Goal: Information Seeking & Learning: Find specific fact

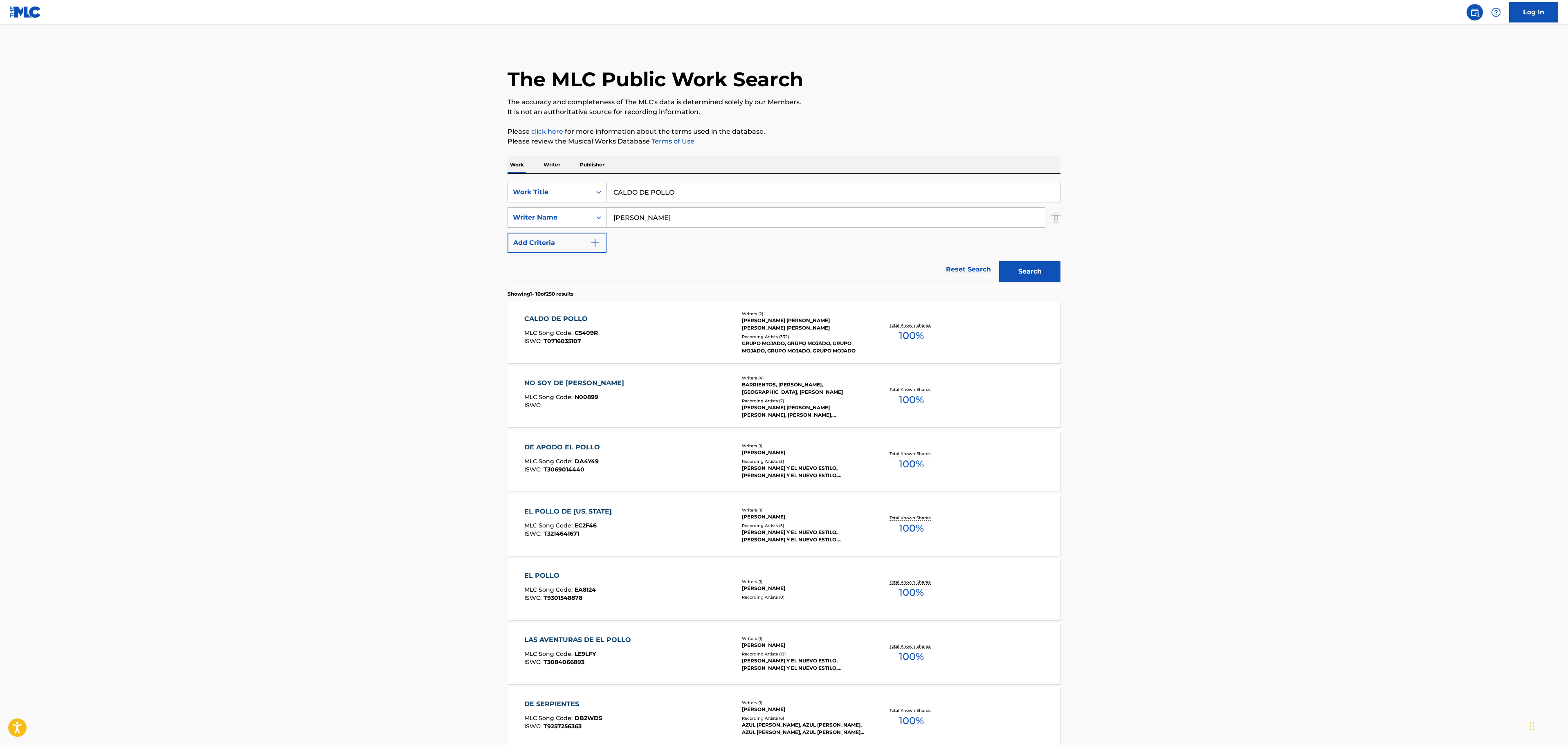
drag, startPoint x: 707, startPoint y: 187, endPoint x: 503, endPoint y: 184, distance: 204.0
click at [503, 184] on div "The MLC Public Work Search The accuracy and completeness of The MLC's data is d…" at bounding box center [784, 514] width 573 height 938
paste input "BACK TO BLACK"
type input "BACK TO BLACK"
drag, startPoint x: 676, startPoint y: 219, endPoint x: 528, endPoint y: 214, distance: 148.1
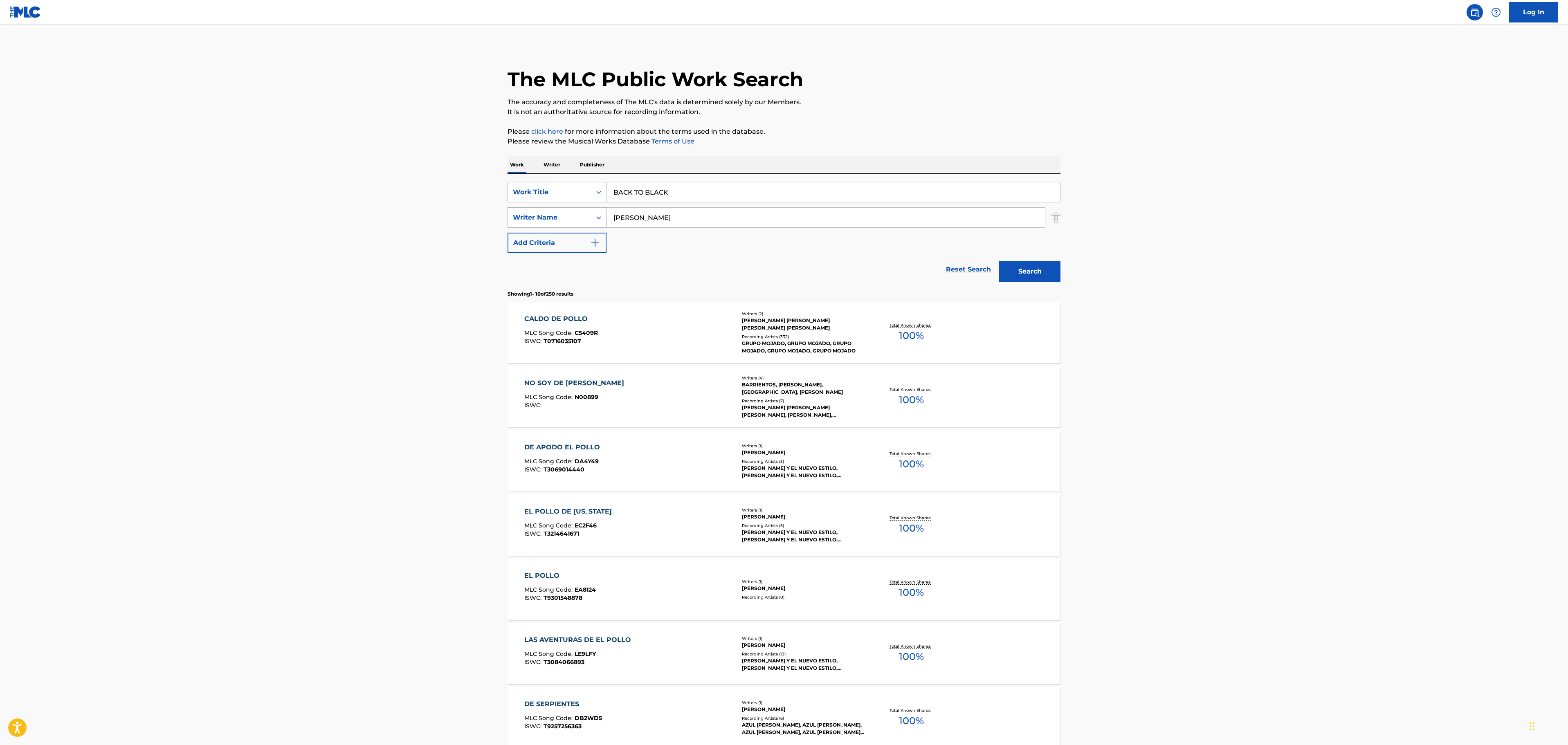
click at [529, 214] on div "SearchWithCriteriab7d9b9cd-600c-4781-99df-2aff7f558134 Writer Name [PERSON_NAME]" at bounding box center [784, 218] width 553 height 21
type input "RONSON"
click at [999, 261] on button "Search" at bounding box center [1029, 271] width 61 height 21
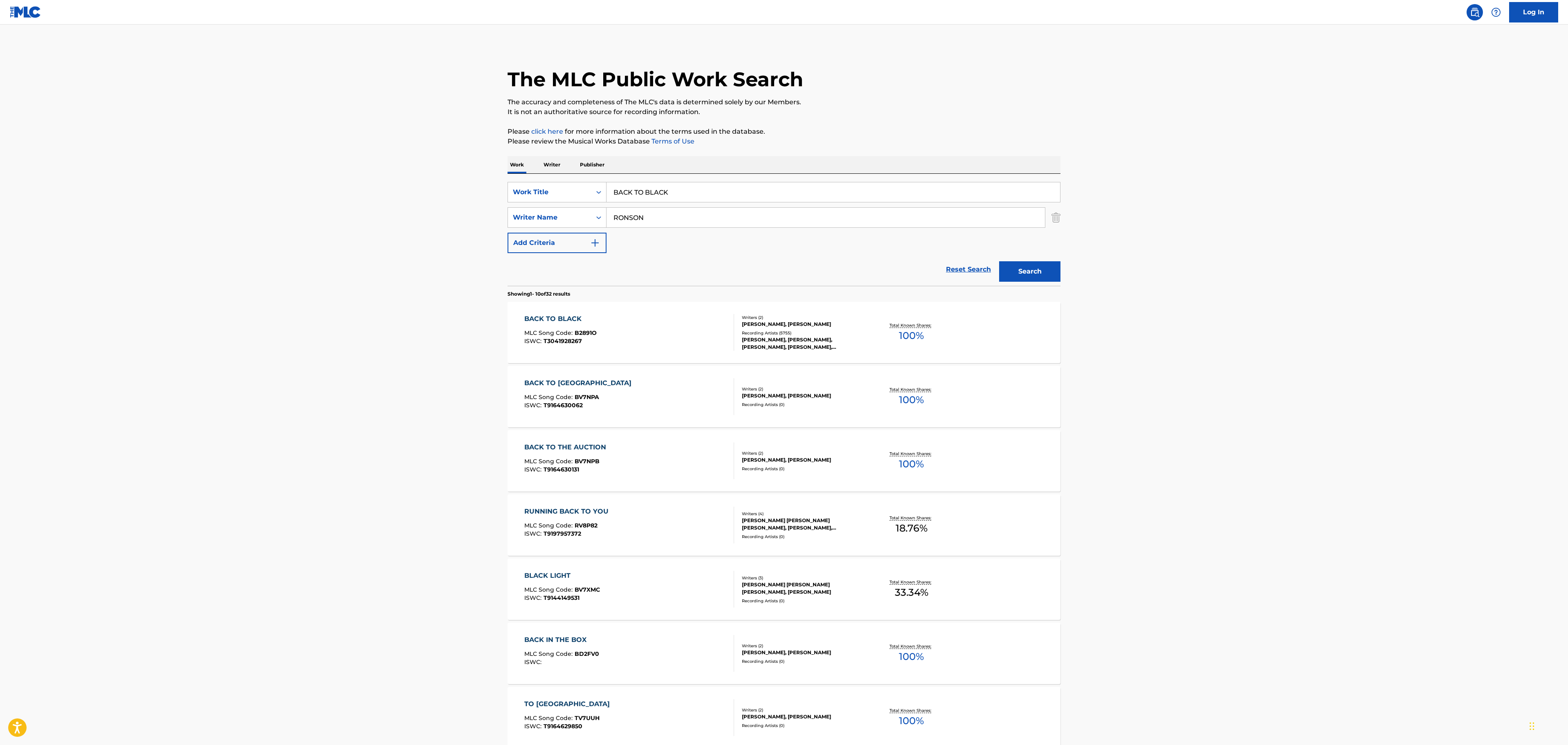
click at [659, 333] on div "BACK TO BLACK MLC Song Code : B2891O ISWC : T3041928267" at bounding box center [629, 332] width 210 height 37
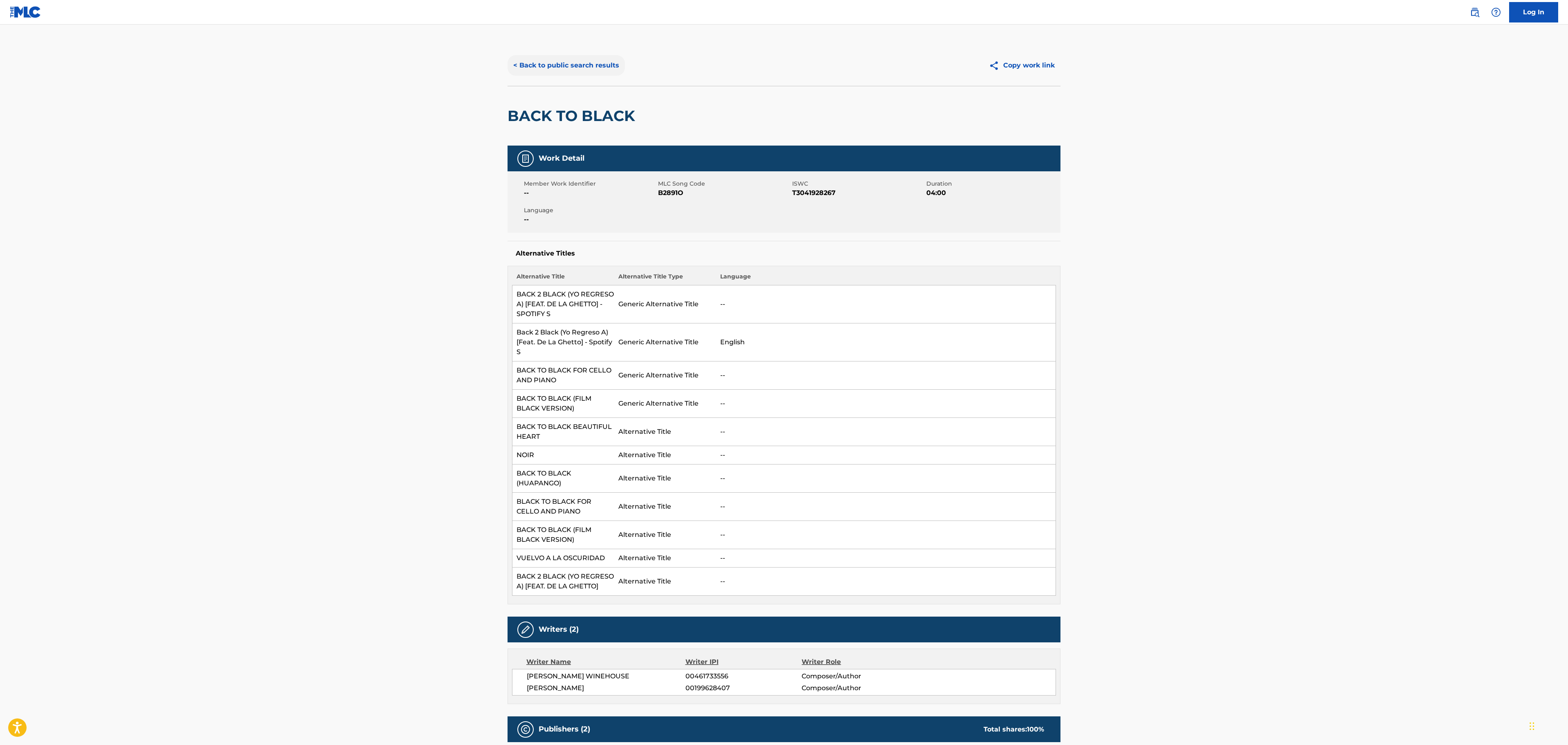
click at [554, 55] on button "< Back to public search results" at bounding box center [566, 66] width 117 height 21
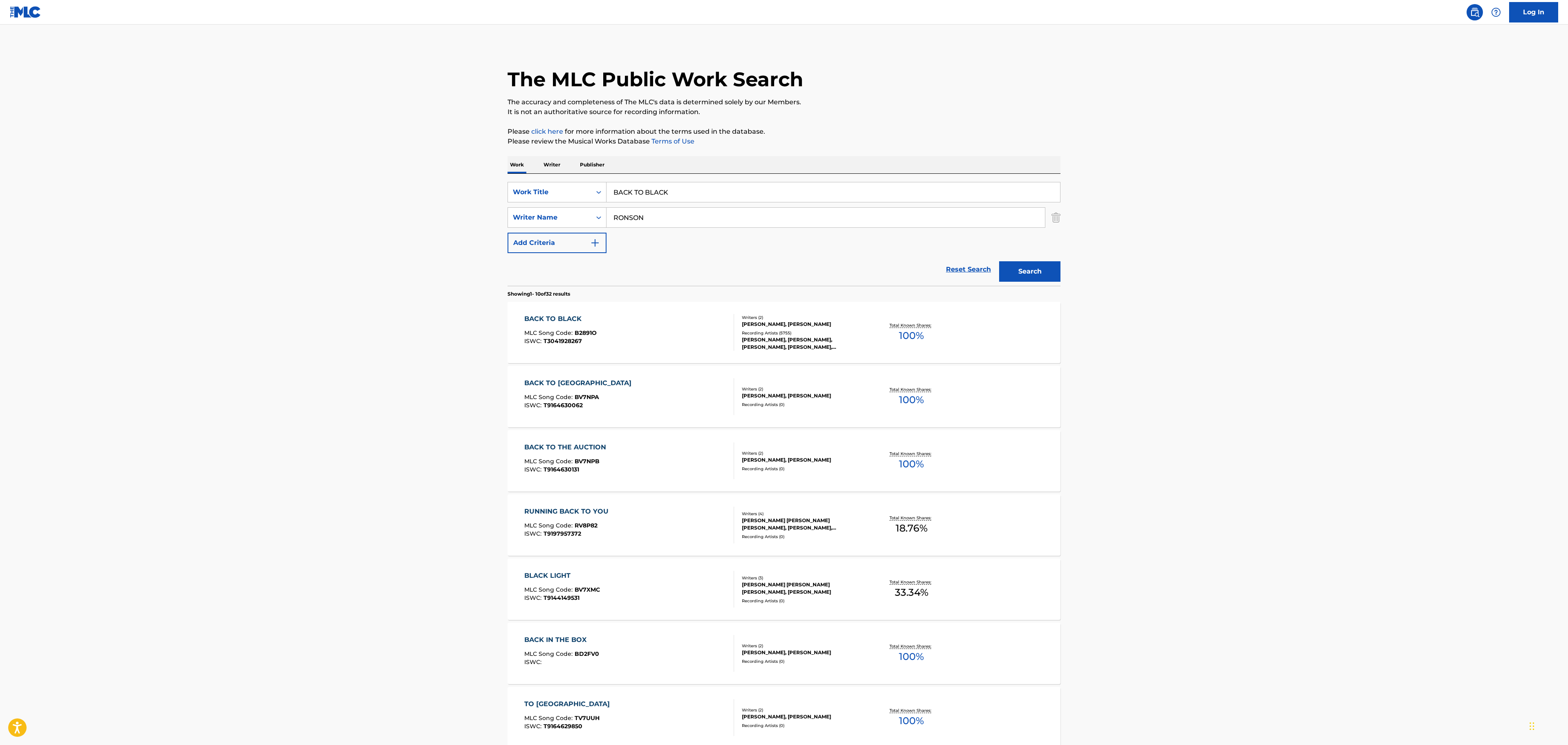
drag, startPoint x: 720, startPoint y: 195, endPoint x: 466, endPoint y: 194, distance: 254.0
click at [462, 195] on main "The MLC Public Work Search The accuracy and completeness of The MLC's data is d…" at bounding box center [784, 506] width 1568 height 963
paste input "[PERSON_NAME]"
type input "BACKWOODS"
click at [1071, 121] on main "The MLC Public Work Search The accuracy and completeness of The MLC's data is d…" at bounding box center [784, 506] width 1568 height 963
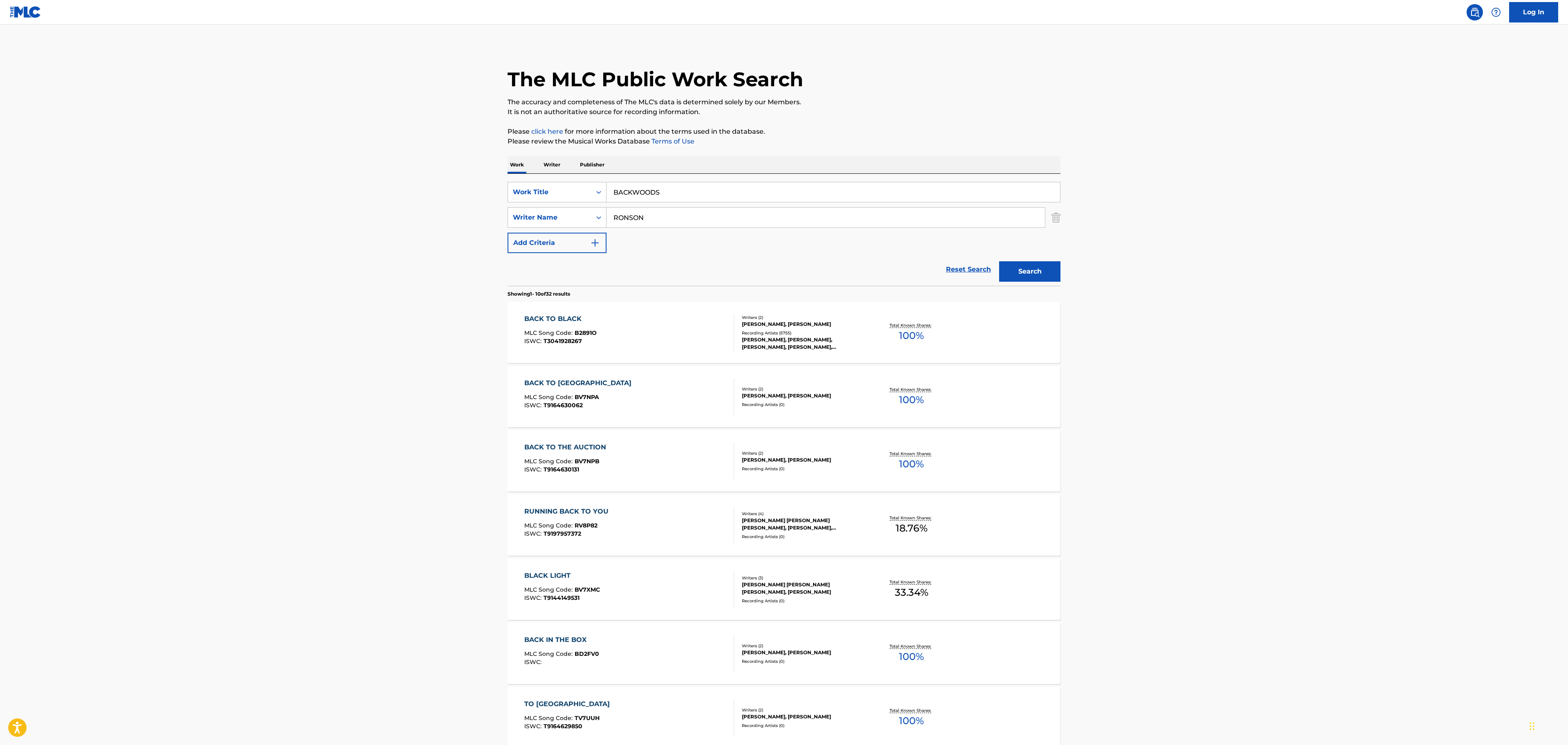
drag, startPoint x: 707, startPoint y: 225, endPoint x: 478, endPoint y: 226, distance: 229.0
click at [478, 226] on main "The MLC Public Work Search The accuracy and completeness of The MLC's data is d…" at bounding box center [784, 506] width 1568 height 963
type input "KIEDIS"
click at [999, 261] on button "Search" at bounding box center [1029, 271] width 61 height 21
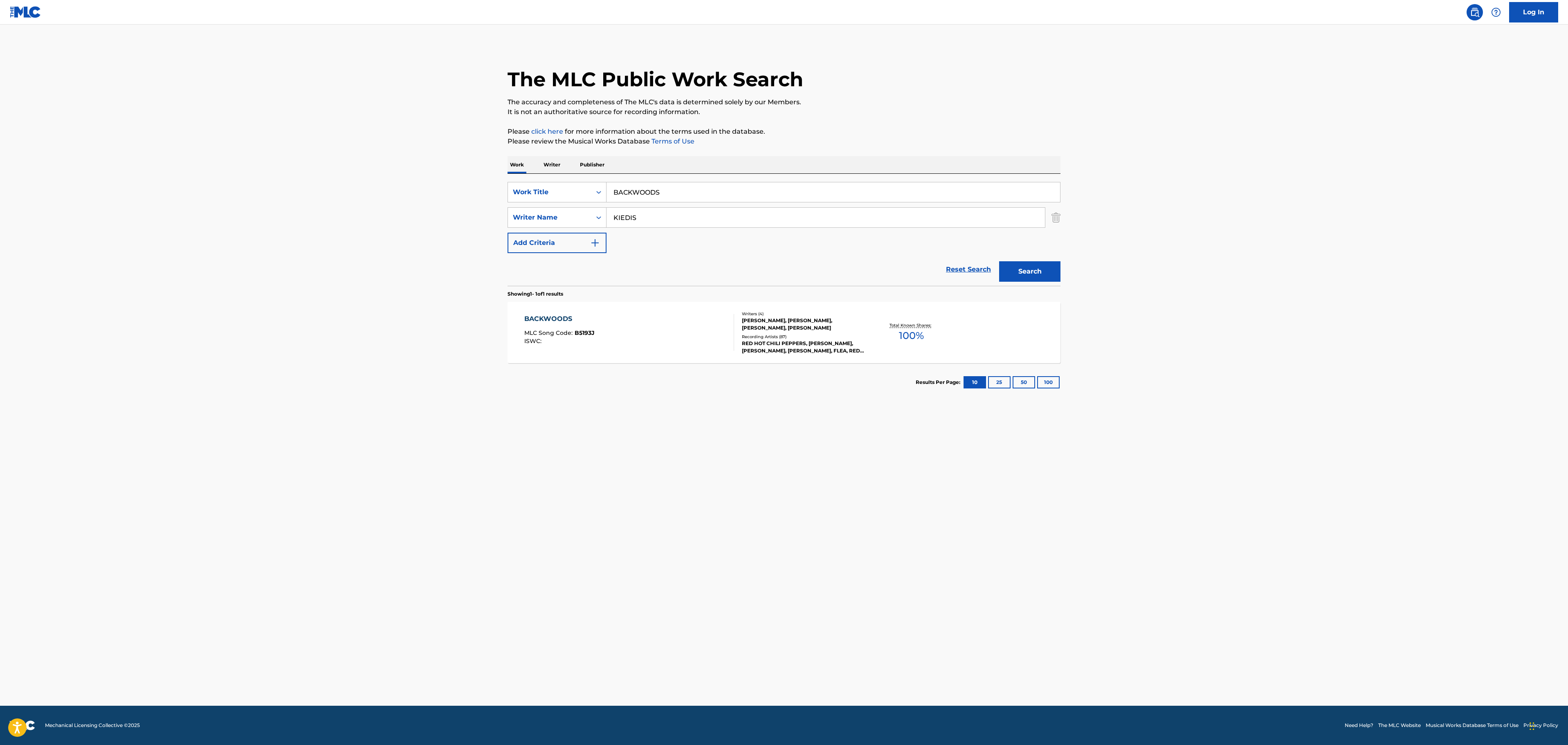
click at [650, 332] on div "BACKWOODS MLC Song Code : B5193J ISWC :" at bounding box center [629, 332] width 210 height 37
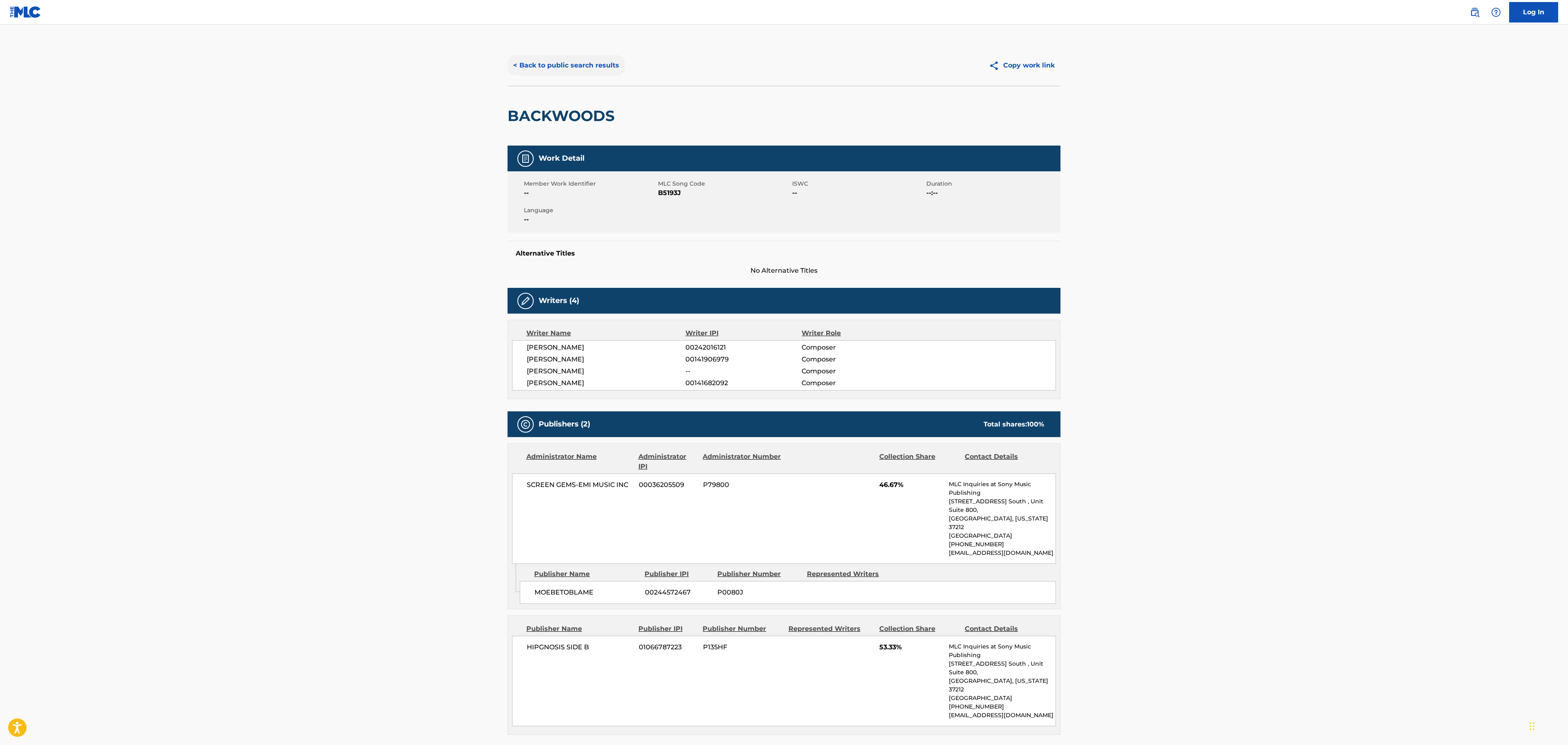
click at [576, 63] on button "< Back to public search results" at bounding box center [566, 66] width 117 height 21
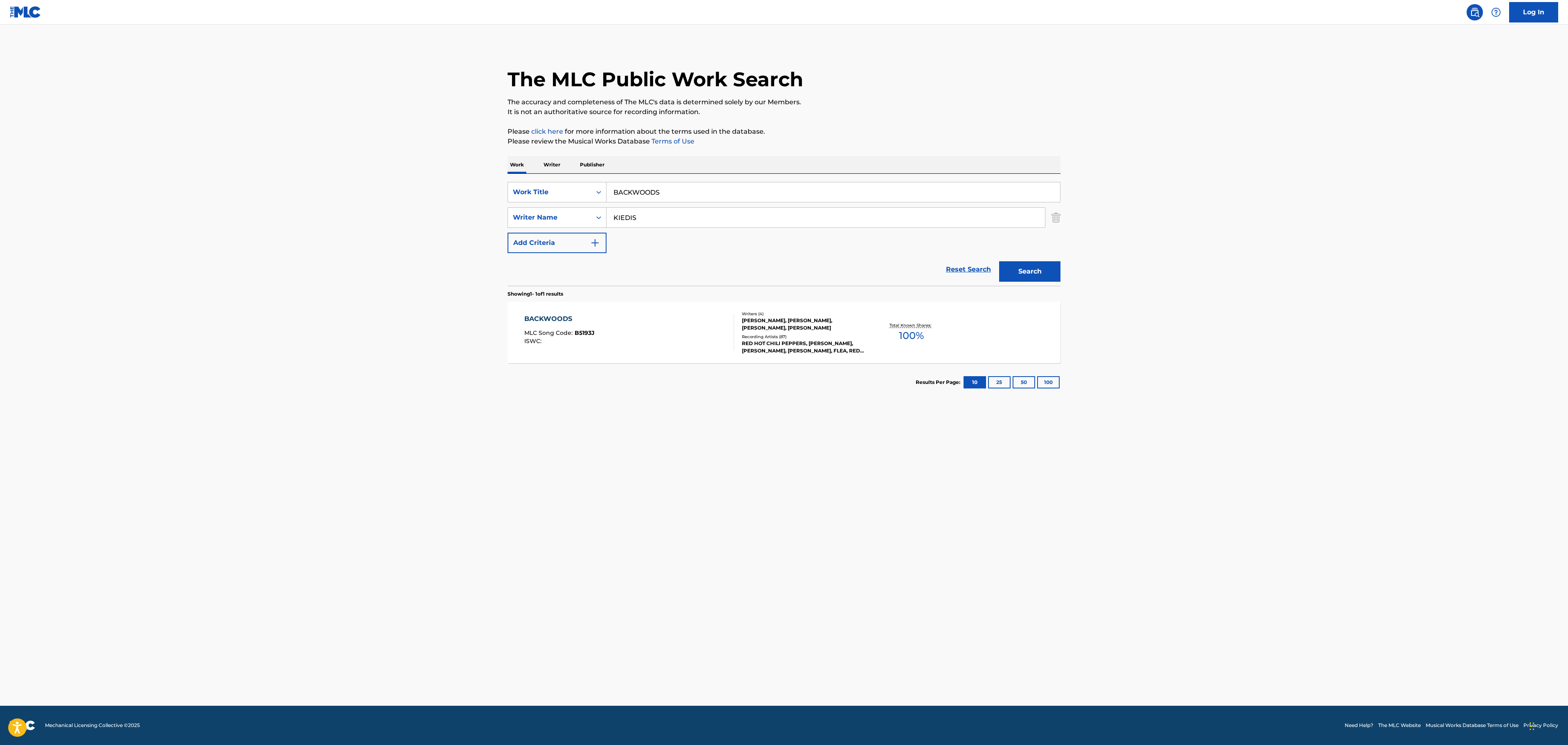
drag, startPoint x: 704, startPoint y: 192, endPoint x: 505, endPoint y: 195, distance: 199.0
click at [488, 195] on main "The MLC Public Work Search The accuracy and completeness of The MLC's data is d…" at bounding box center [784, 365] width 1568 height 681
click at [661, 223] on input "KIEDIS" at bounding box center [825, 217] width 438 height 19
paste input "SEXY MEXICAN MAID"
type input "KIEDISSEXY MEXICAN MAID"
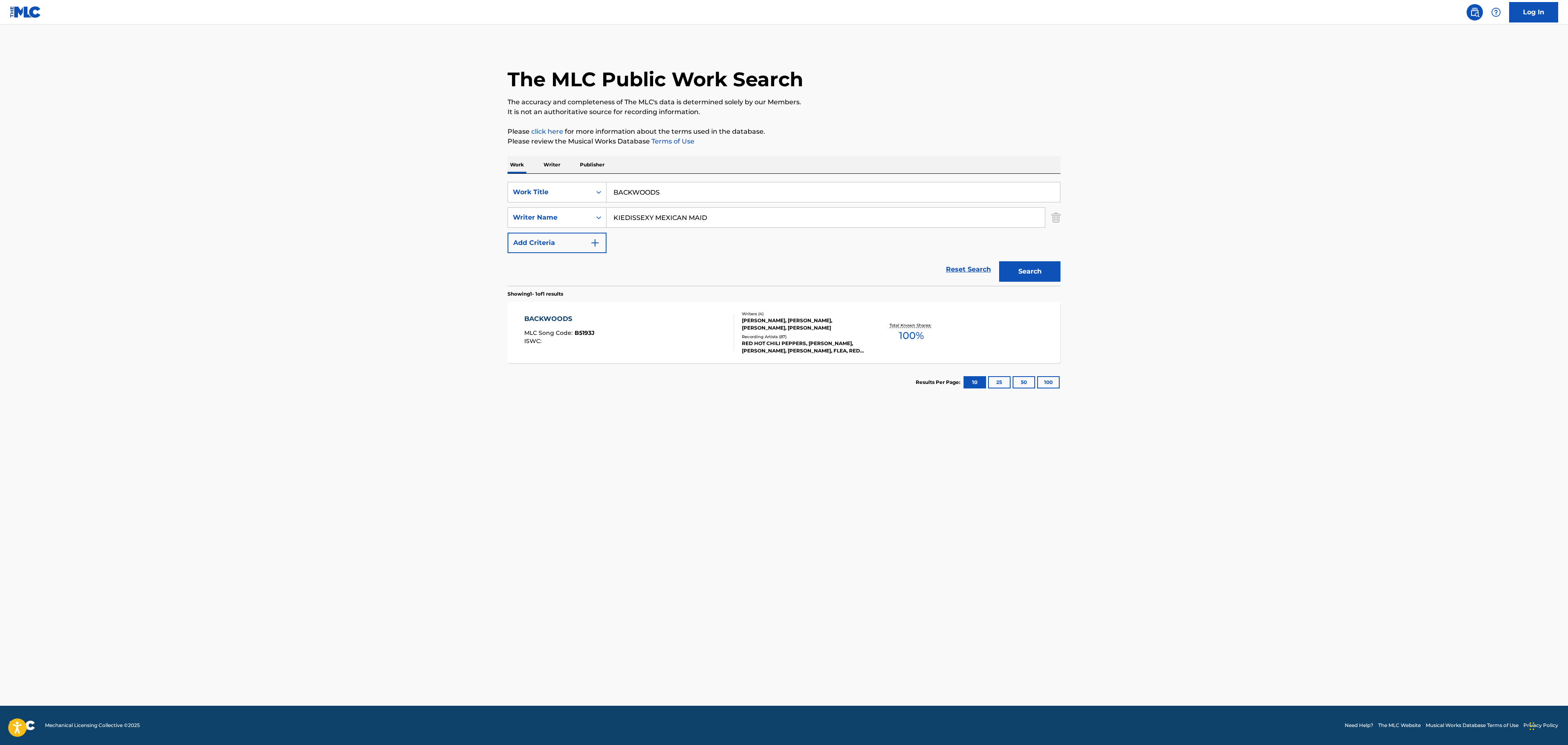
drag, startPoint x: 688, startPoint y: 194, endPoint x: 502, endPoint y: 179, distance: 186.6
click at [502, 179] on div "The MLC Public Work Search The accuracy and completeness of The MLC's data is d…" at bounding box center [784, 223] width 573 height 357
type input "V"
drag, startPoint x: 726, startPoint y: 212, endPoint x: 537, endPoint y: 219, distance: 189.1
click at [537, 219] on div "SearchWithCriteriab7d9b9cd-600c-4781-99df-2aff7f558134 Writer Name KIEDISSEXY M…" at bounding box center [784, 218] width 553 height 21
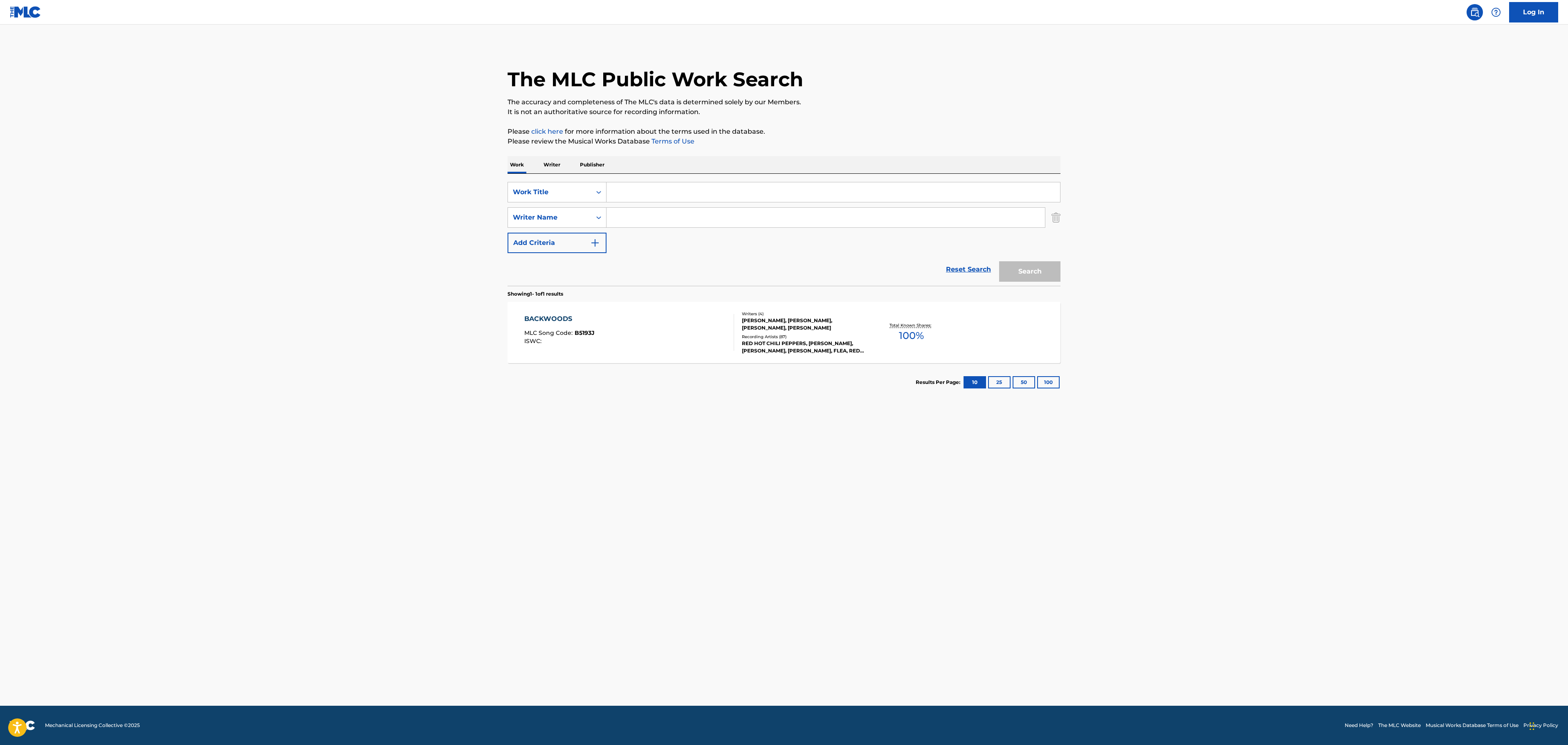
click at [663, 195] on input "Search Form" at bounding box center [833, 192] width 453 height 19
paste input "SEXY MEXICAN MAID"
type input "SEXY MEXICAN MAID"
click at [833, 97] on p "The accuracy and completeness of The MLC's data is determined solely by our Mem…" at bounding box center [784, 102] width 553 height 10
click at [1024, 281] on button "Search" at bounding box center [1029, 271] width 61 height 21
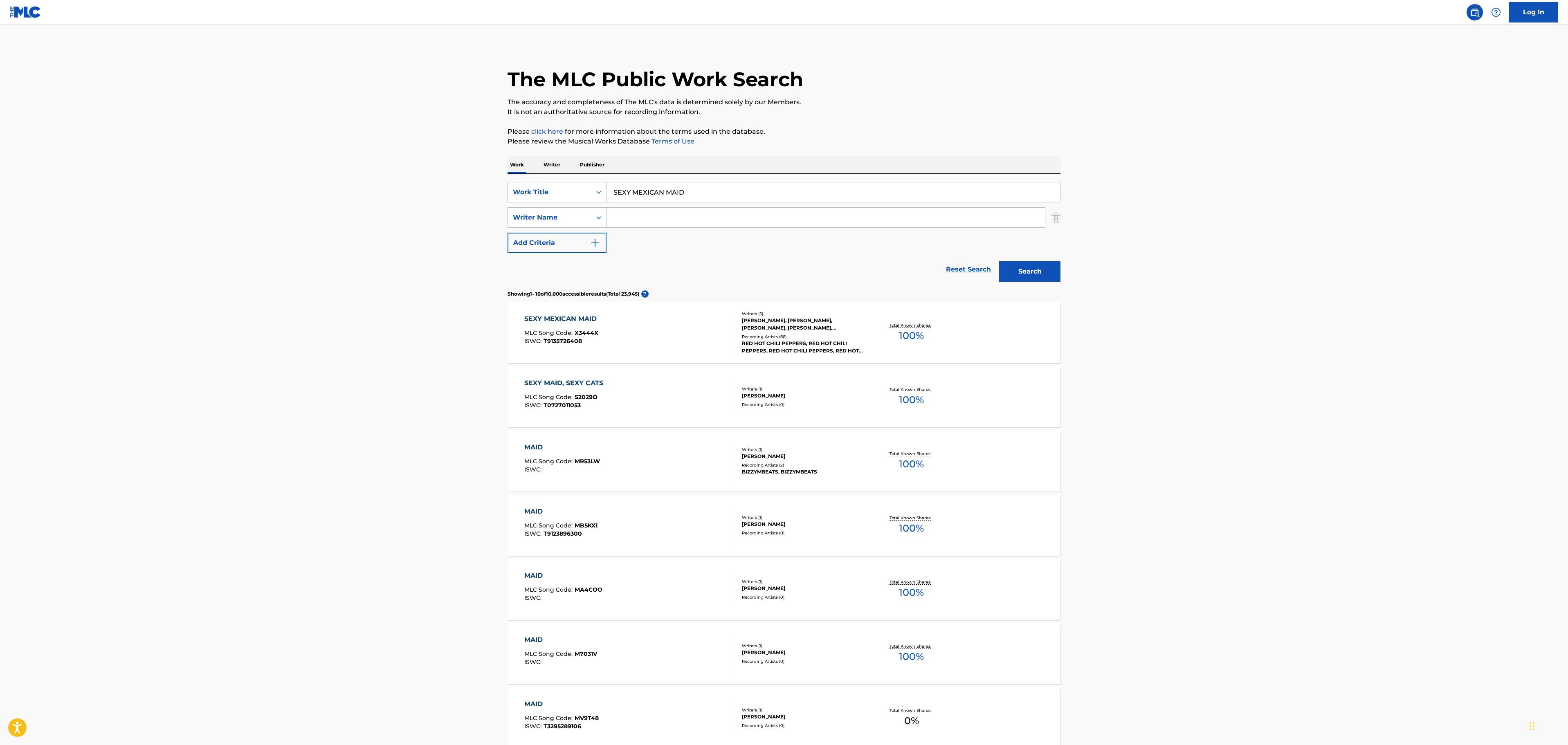
click at [652, 327] on div "SEXY MEXICAN MAID MLC Song Code : X3444X ISWC : T9135726408" at bounding box center [629, 332] width 210 height 37
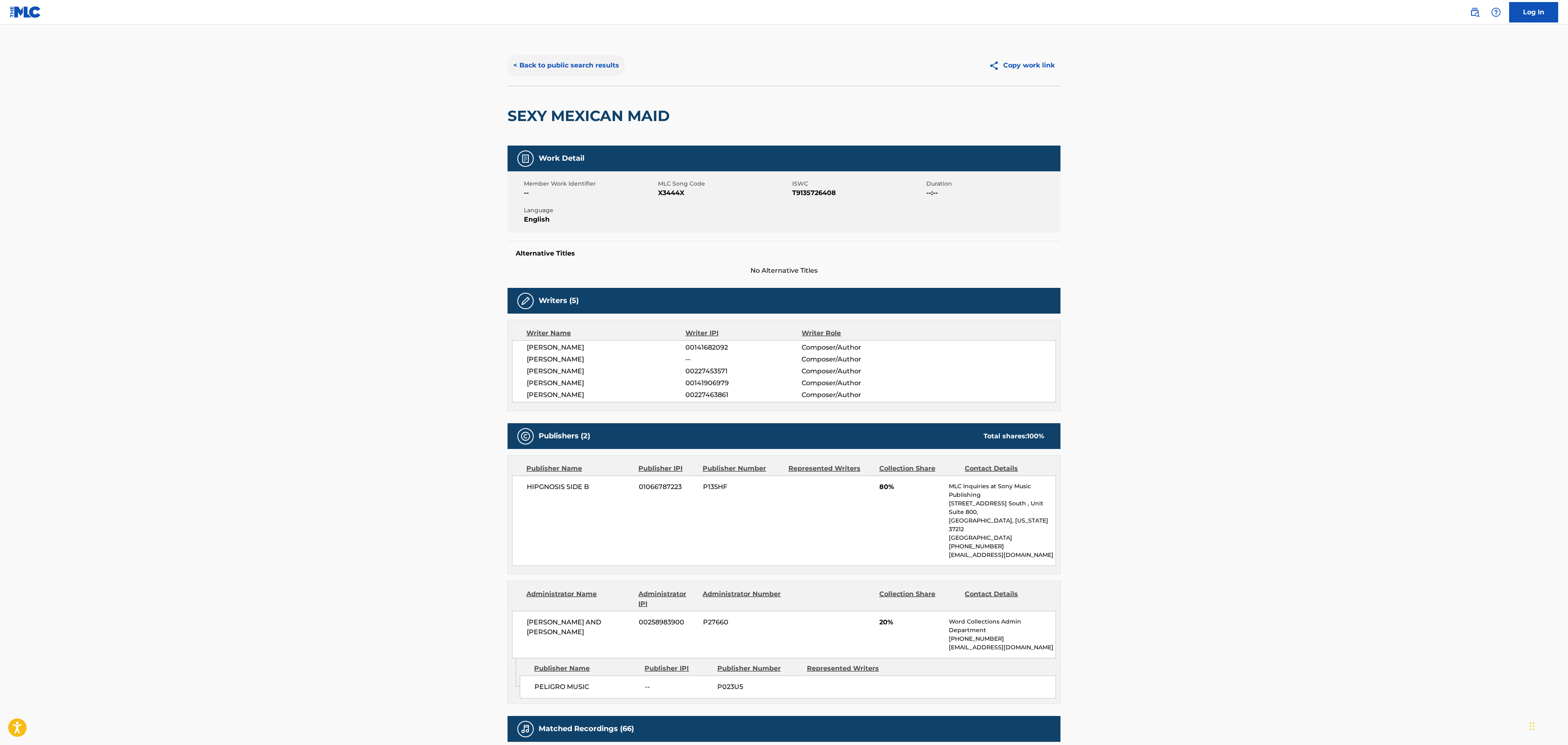
click at [597, 69] on button "< Back to public search results" at bounding box center [566, 66] width 117 height 21
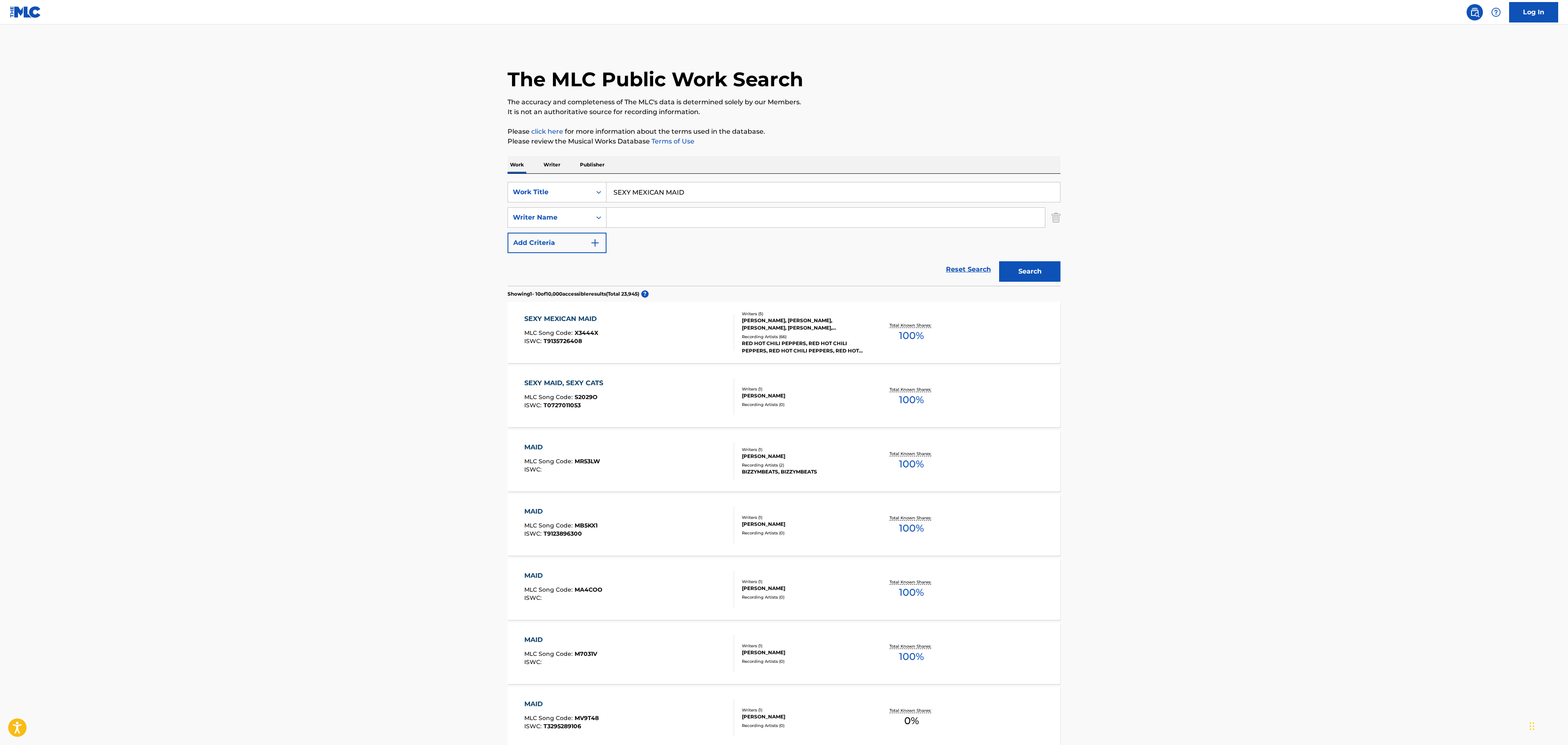
drag, startPoint x: 709, startPoint y: 194, endPoint x: 502, endPoint y: 195, distance: 207.0
click at [502, 195] on div "The MLC Public Work Search The accuracy and completeness of The MLC's data is d…" at bounding box center [784, 514] width 573 height 938
paste input "BREAKIN' DISHES"
type input "BREAKIN' DISHES"
click at [380, 205] on main "The MLC Public Work Search The accuracy and completeness of The MLC's data is d…" at bounding box center [784, 506] width 1568 height 963
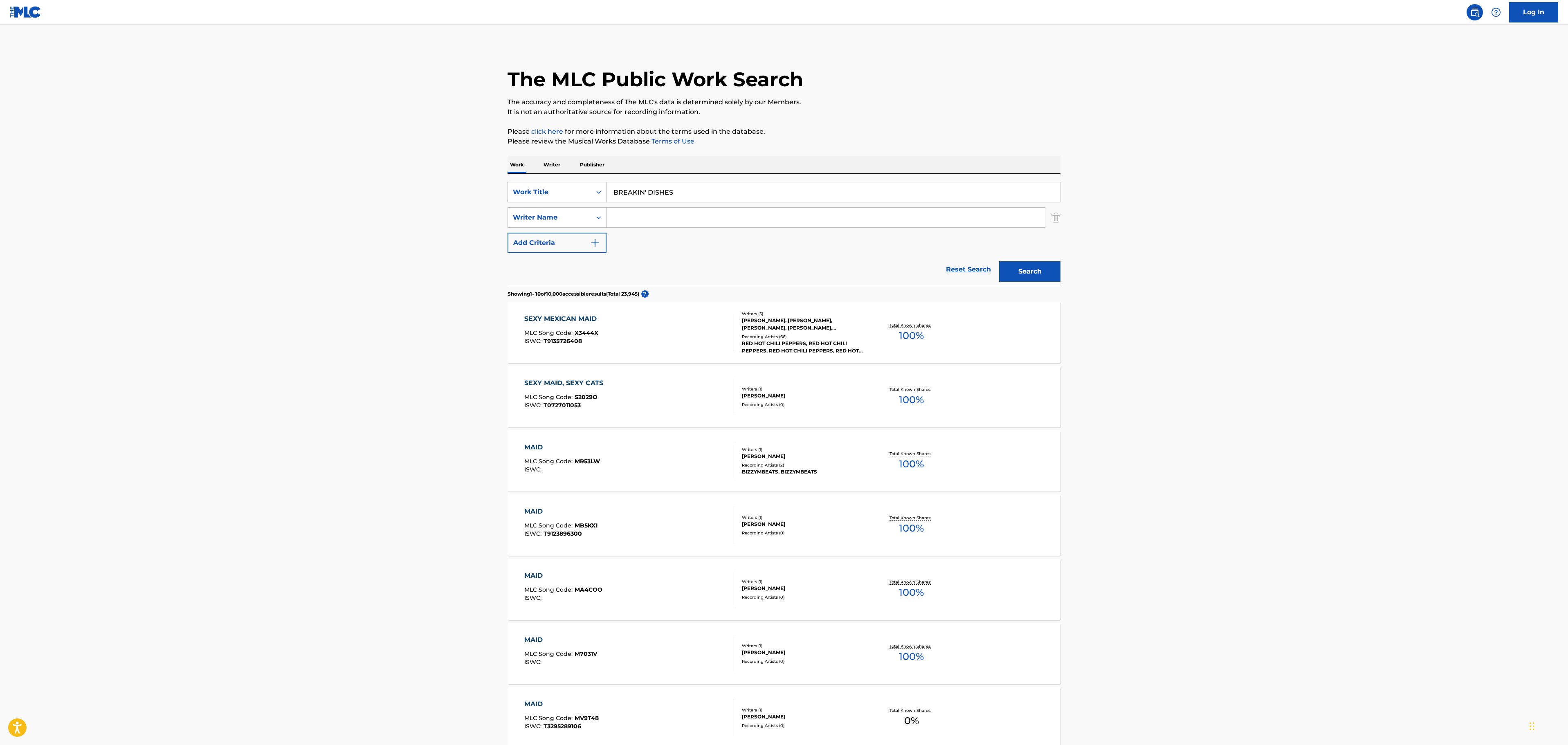
click at [709, 215] on input "Search Form" at bounding box center [825, 217] width 438 height 19
type input "[PERSON_NAME]"
click at [999, 261] on button "Search" at bounding box center [1029, 271] width 61 height 21
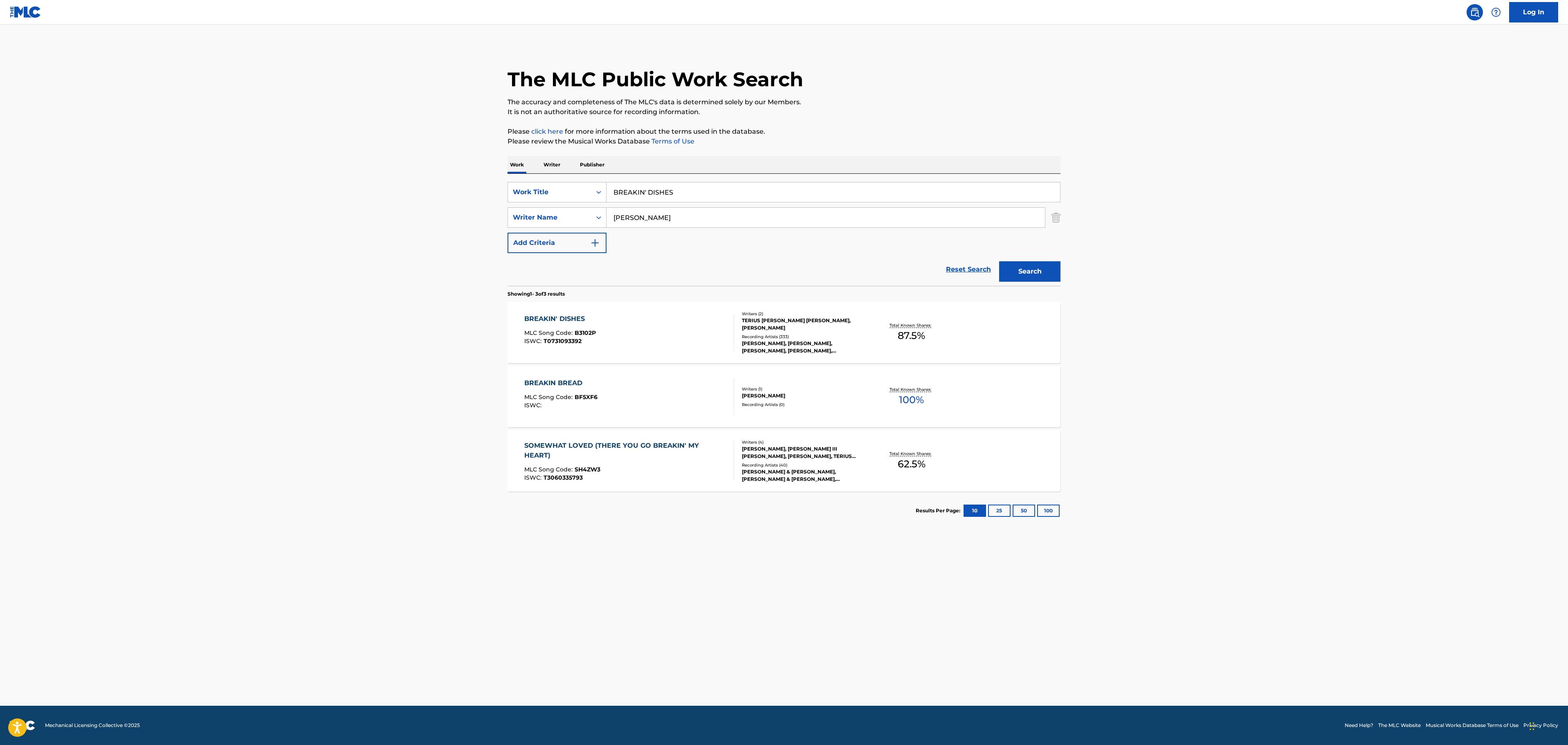
click at [639, 336] on div "BREAKIN' DISHES MLC Song Code : B3102P ISWC : T0731093392" at bounding box center [629, 332] width 210 height 37
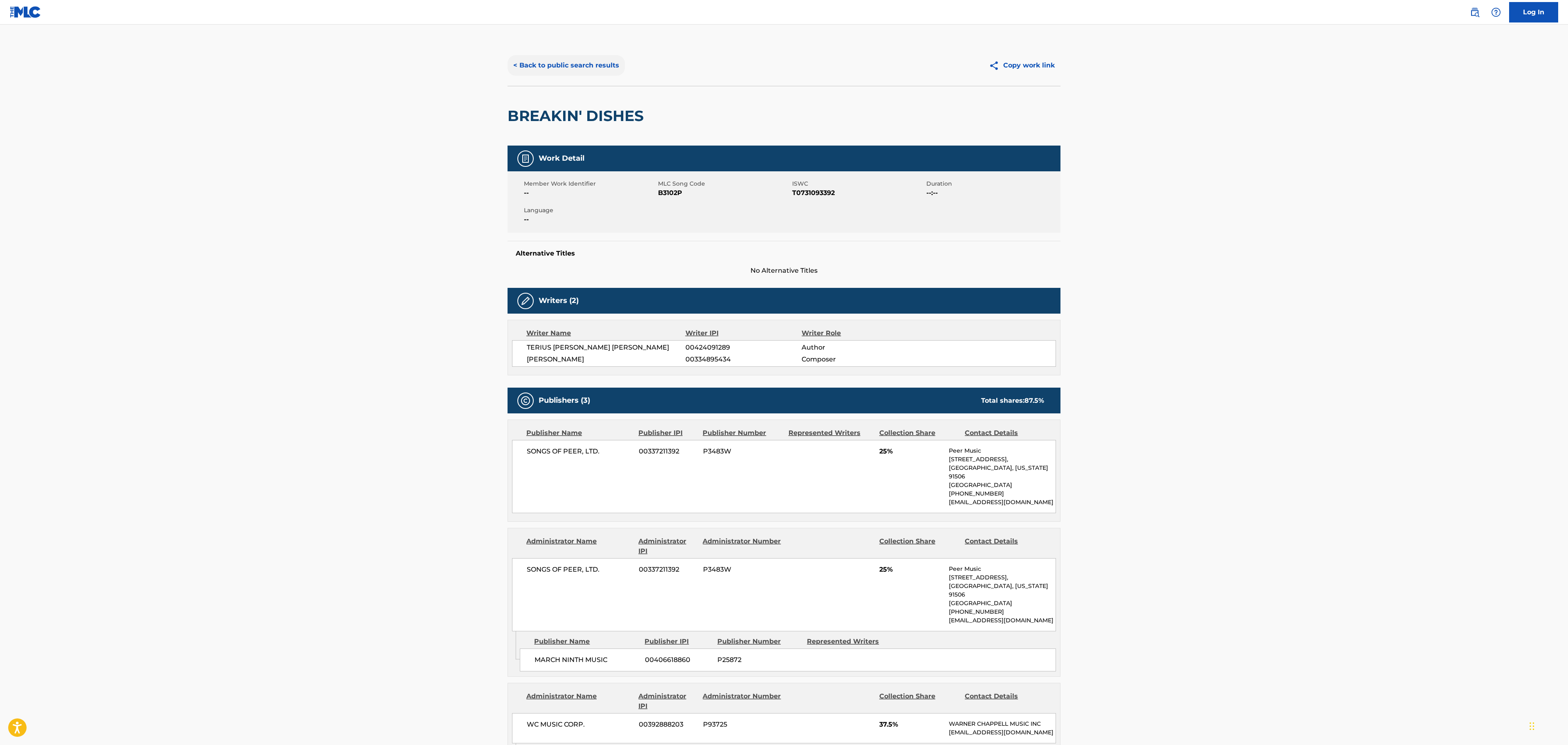
click at [590, 63] on button "< Back to public search results" at bounding box center [566, 66] width 117 height 21
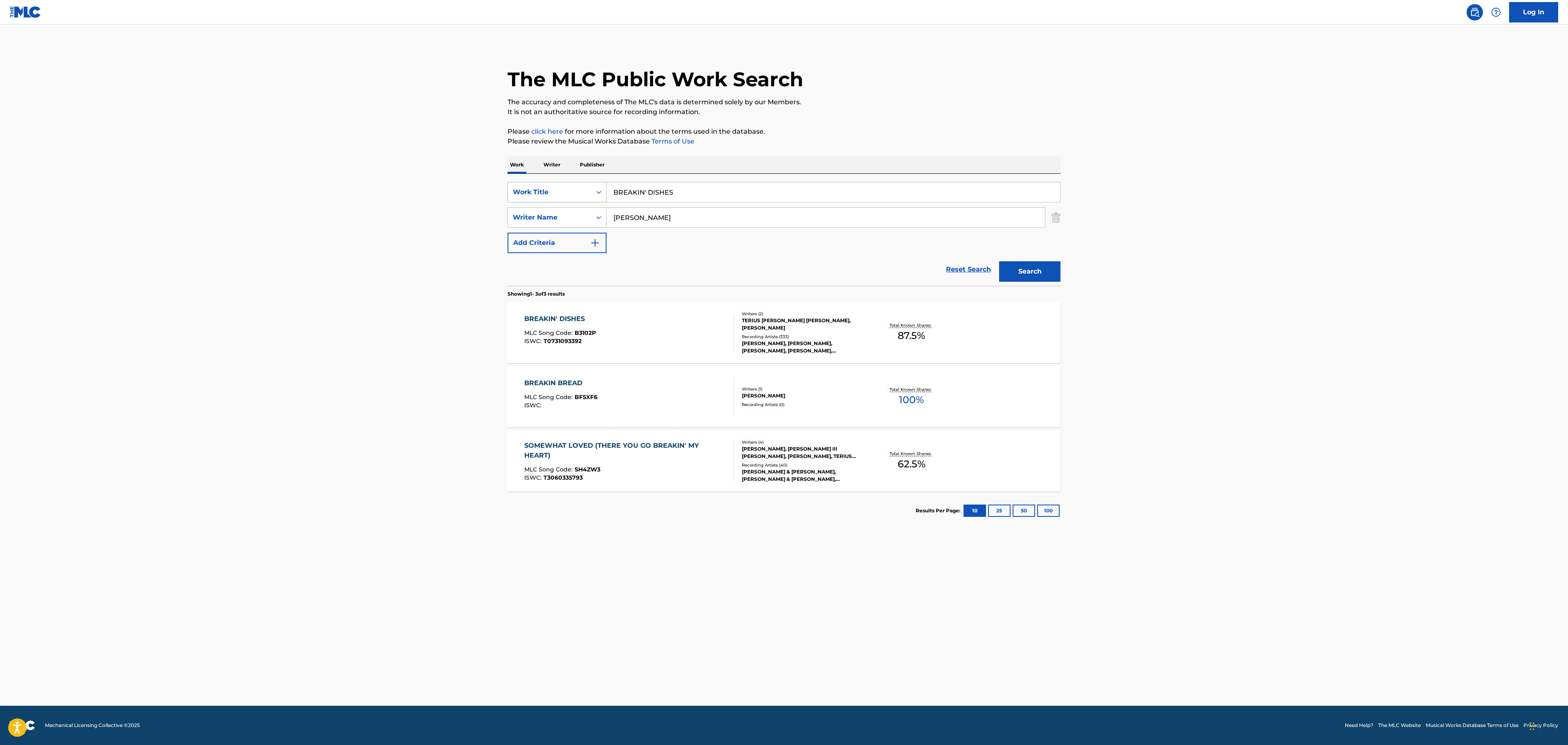
drag, startPoint x: 600, startPoint y: 195, endPoint x: 531, endPoint y: 191, distance: 69.1
click at [540, 195] on div "SearchWithCriteria25a6c157-c0d1-4803-9719-a97dd0e1ee70 Work Title BREAKIN' DISH…" at bounding box center [784, 192] width 553 height 21
paste input "LEMME GET THAT"
type input "LEMME GET THAT"
click at [290, 214] on main "The MLC Public Work Search The accuracy and completeness of The MLC's data is d…" at bounding box center [784, 365] width 1568 height 681
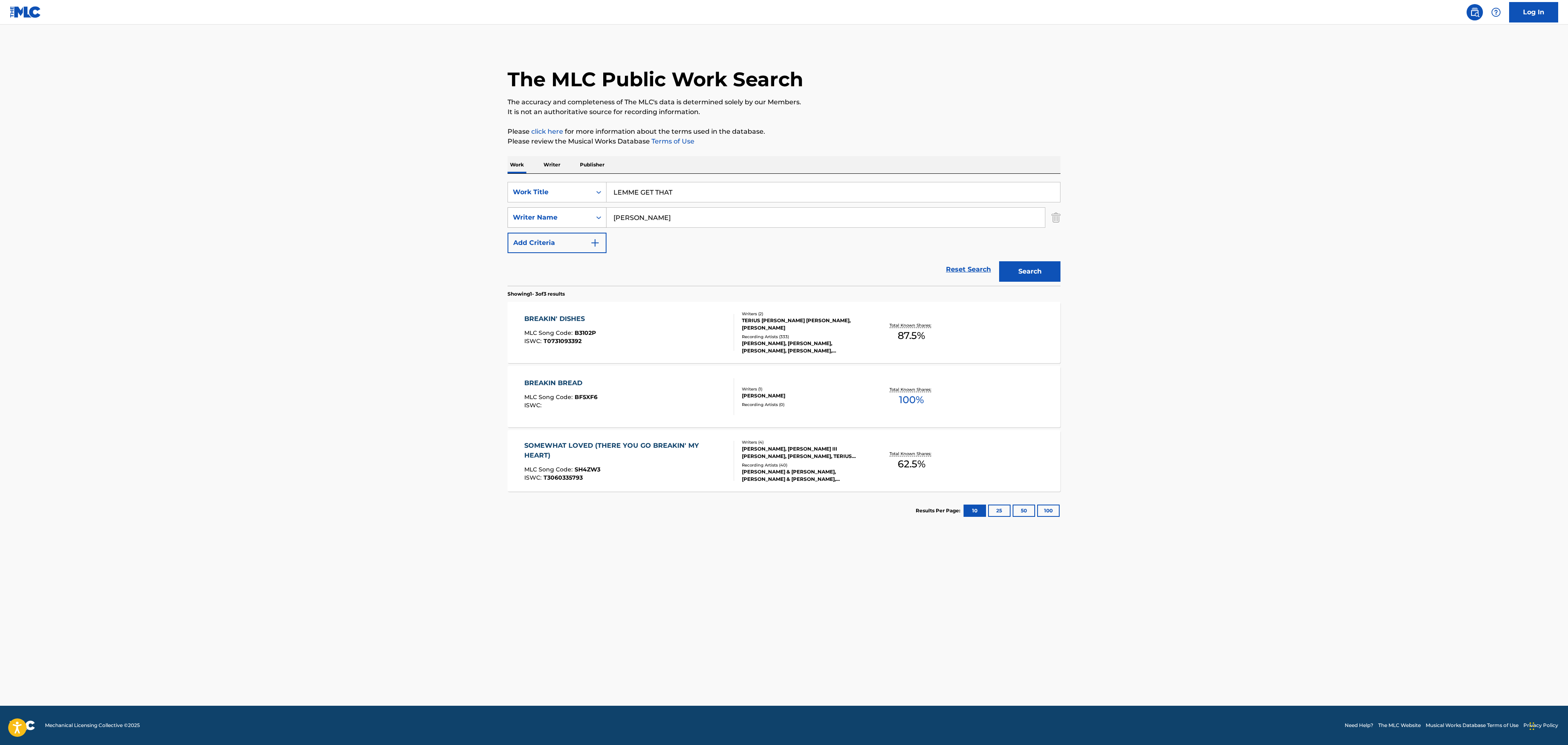
drag, startPoint x: 639, startPoint y: 214, endPoint x: 516, endPoint y: 219, distance: 123.1
click at [528, 219] on div "SearchWithCriteriab7d9b9cd-600c-4781-99df-2aff7f558134 Writer Name [PERSON_NAME]" at bounding box center [784, 218] width 553 height 21
type input "[PERSON_NAME]"
click at [1070, 155] on div "The MLC Public Work Search The accuracy and completeness of The MLC's data is d…" at bounding box center [784, 287] width 573 height 485
click at [1052, 269] on button "Search" at bounding box center [1029, 271] width 61 height 21
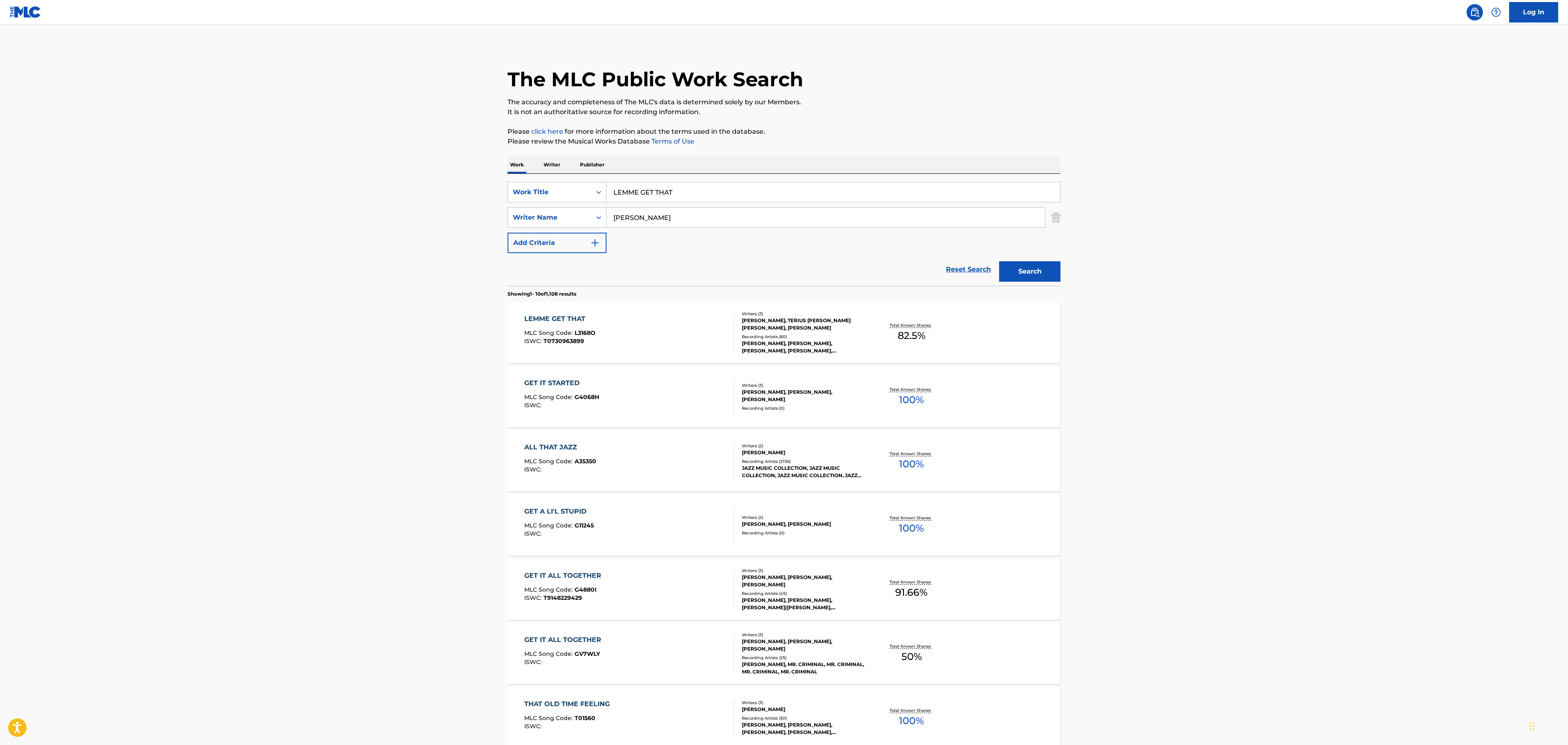
click at [637, 342] on div "LEMME GET THAT MLC Song Code : L3168O ISWC : T0730963899" at bounding box center [629, 332] width 210 height 37
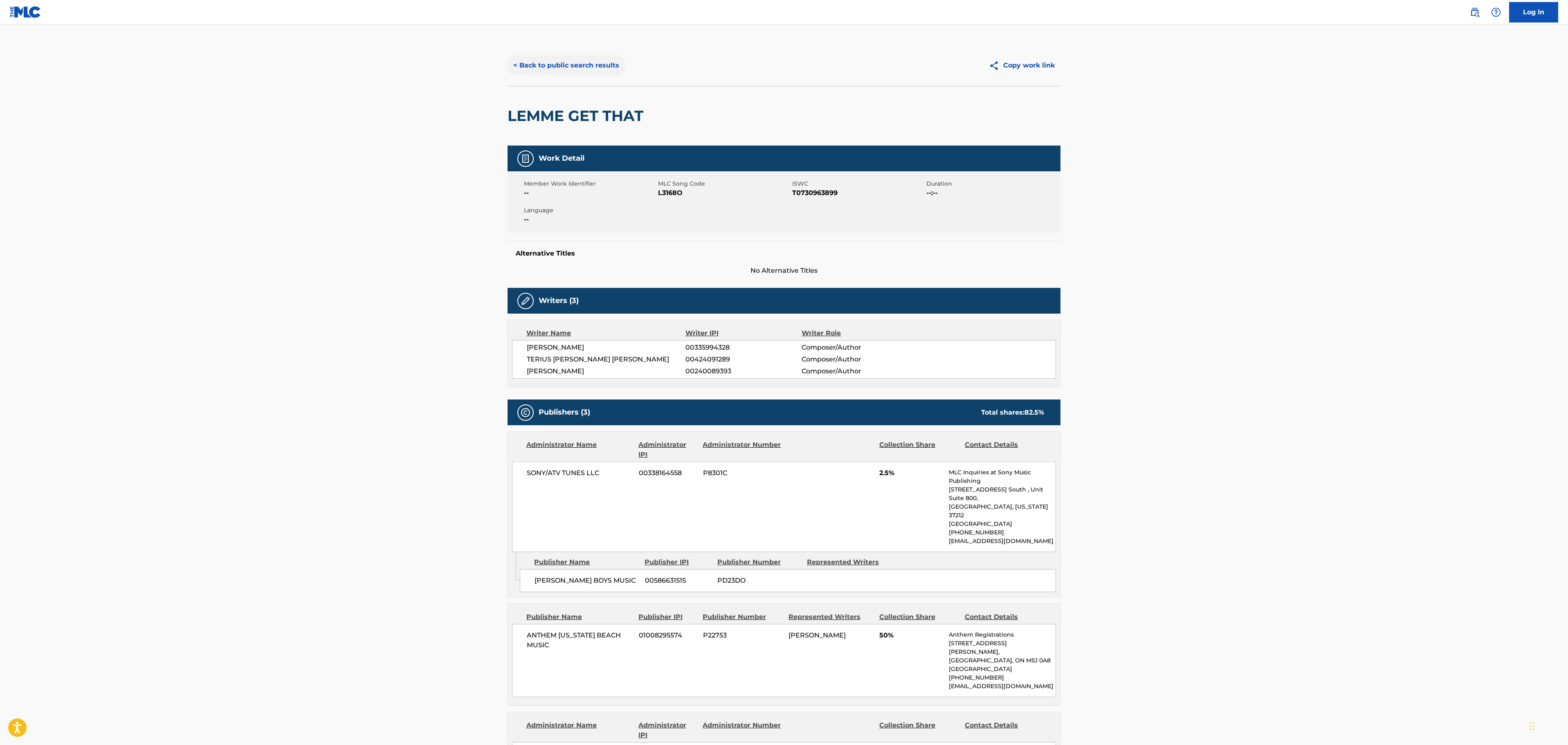
click at [586, 60] on button "< Back to public search results" at bounding box center [566, 66] width 117 height 21
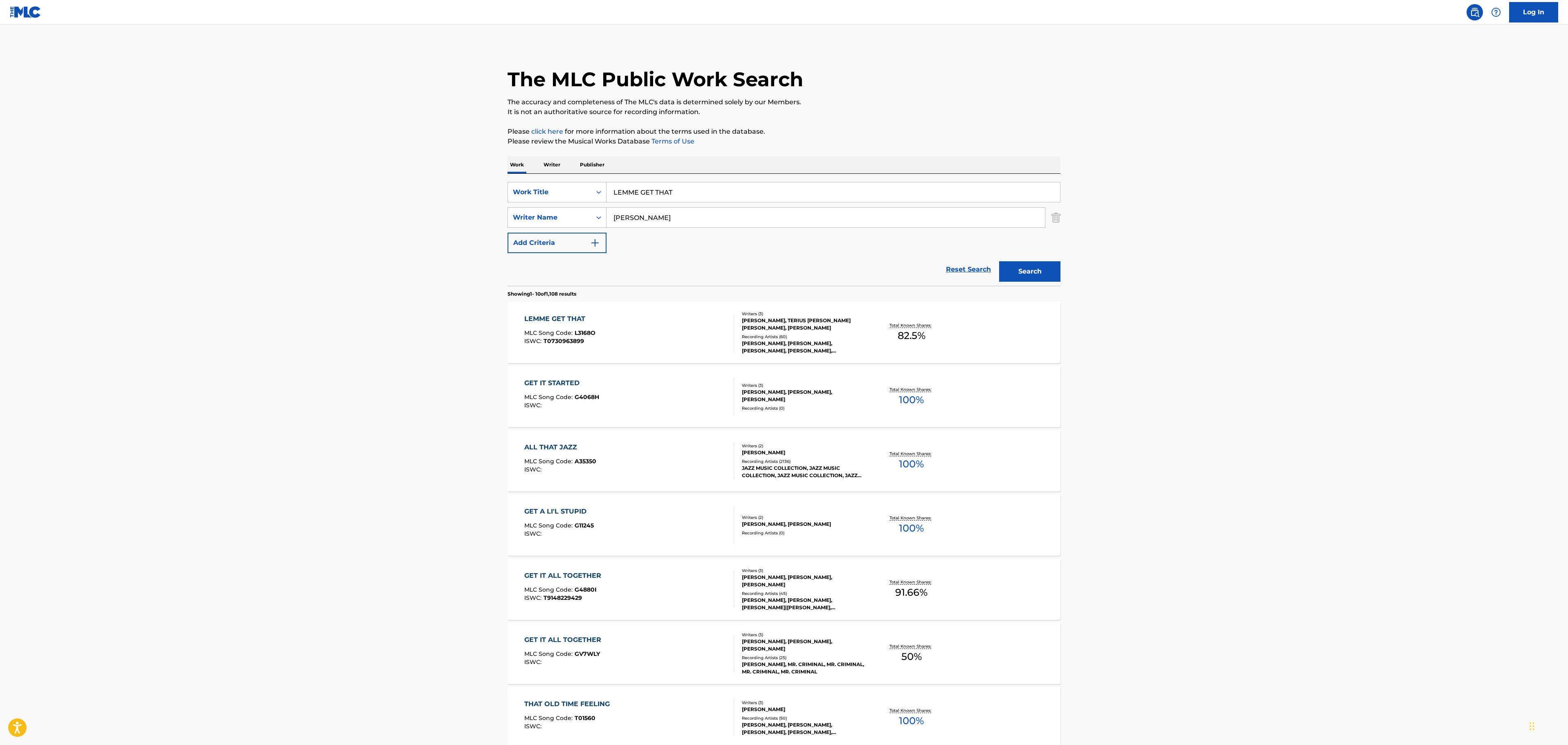
drag, startPoint x: 712, startPoint y: 194, endPoint x: 363, endPoint y: 200, distance: 349.1
click at [478, 202] on main "The MLC Public Work Search The accuracy and completeness of The MLC's data is d…" at bounding box center [784, 506] width 1568 height 963
paste input "OVING YOU ON MY MIND"
type input "LOVING YOU ON MY MIND"
drag, startPoint x: 317, startPoint y: 200, endPoint x: 323, endPoint y: 200, distance: 6.0
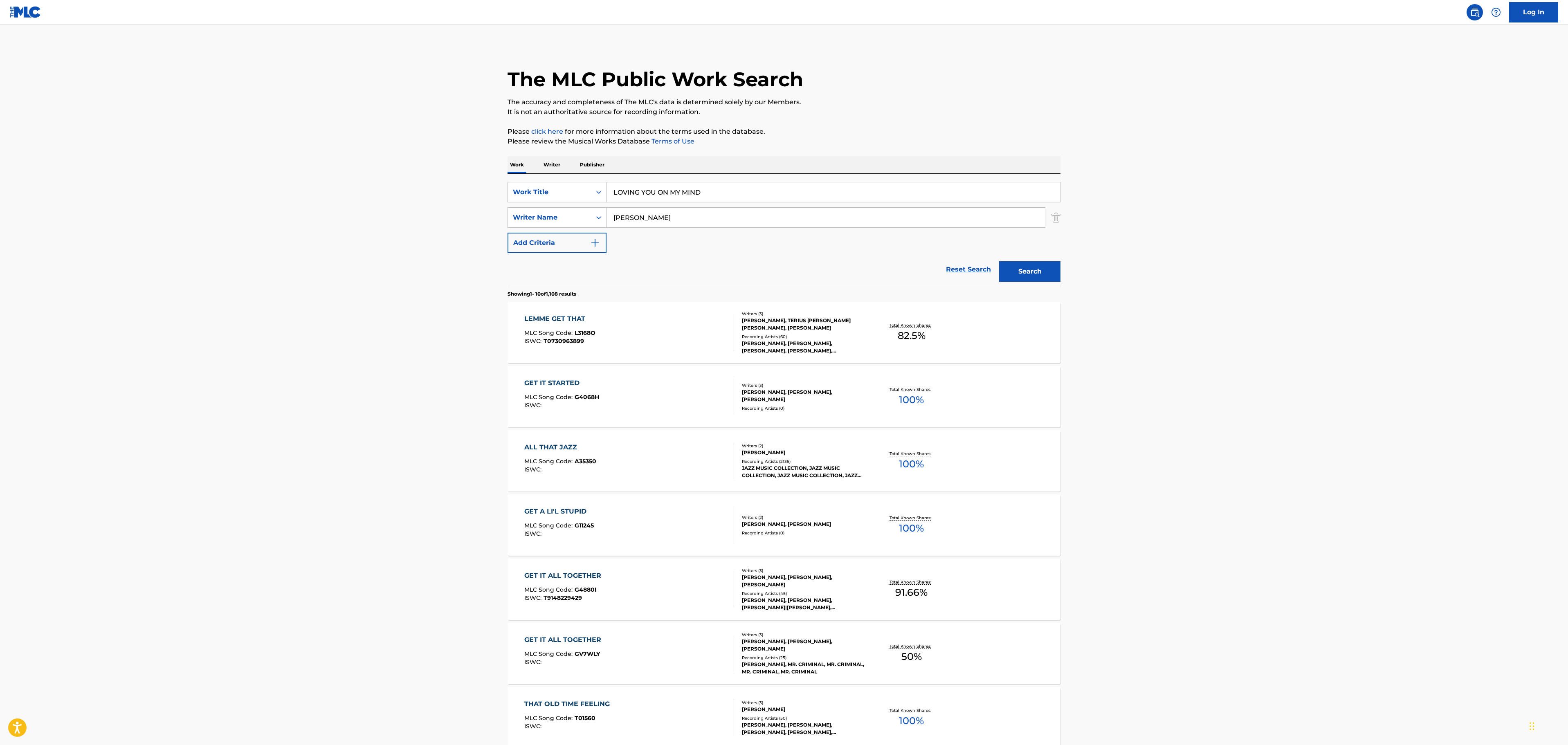
click at [318, 200] on main "The MLC Public Work Search The accuracy and completeness of The MLC's data is d…" at bounding box center [784, 506] width 1568 height 963
drag, startPoint x: 681, startPoint y: 223, endPoint x: 444, endPoint y: 223, distance: 237.0
click at [454, 223] on main "The MLC Public Work Search The accuracy and completeness of The MLC's data is d…" at bounding box center [784, 506] width 1568 height 963
type input "MARVEL"
click at [999, 261] on button "Search" at bounding box center [1029, 271] width 61 height 21
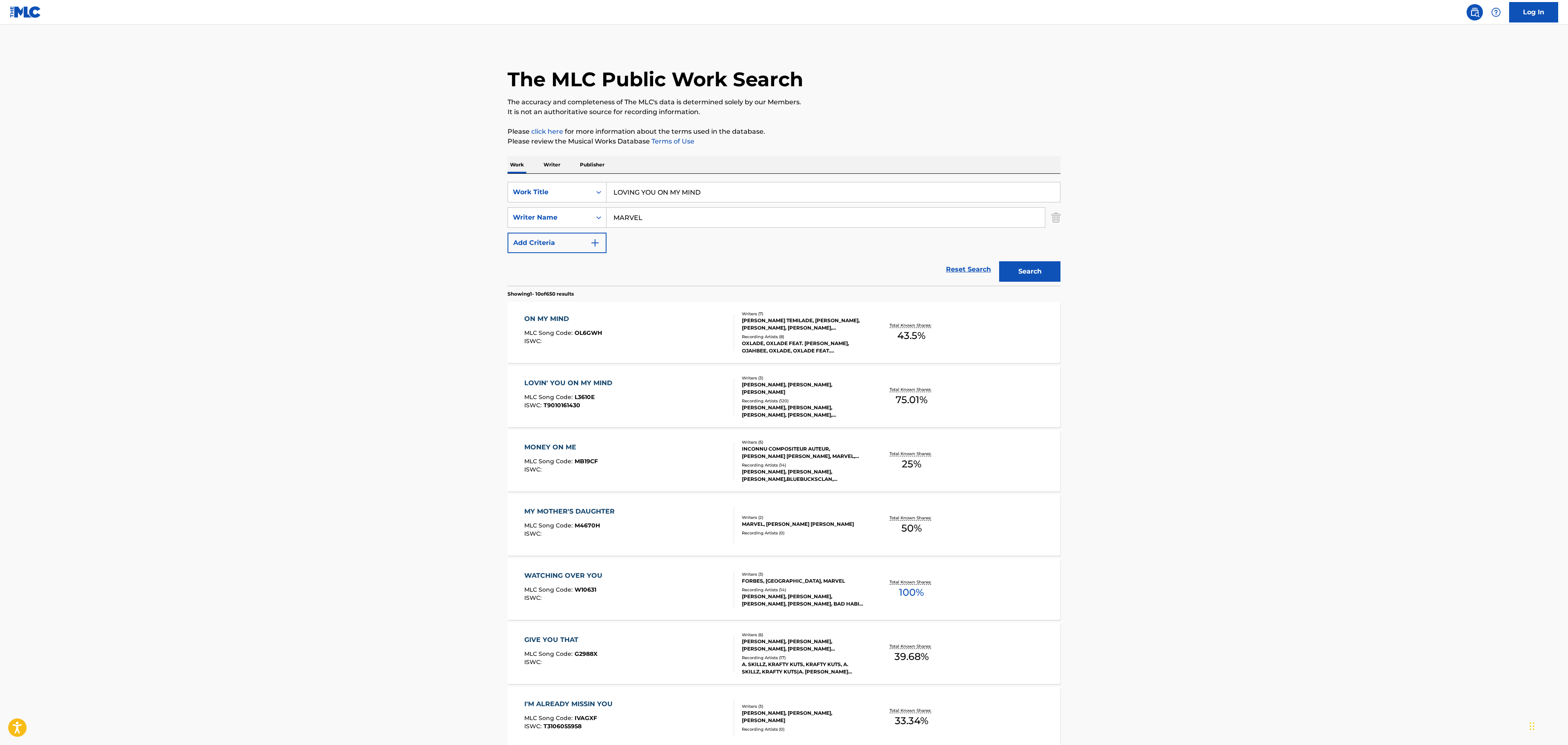
click at [659, 399] on div "LOVIN' YOU ON MY MIND MLC Song Code : L3610E ISWC : T9010161430" at bounding box center [629, 396] width 210 height 37
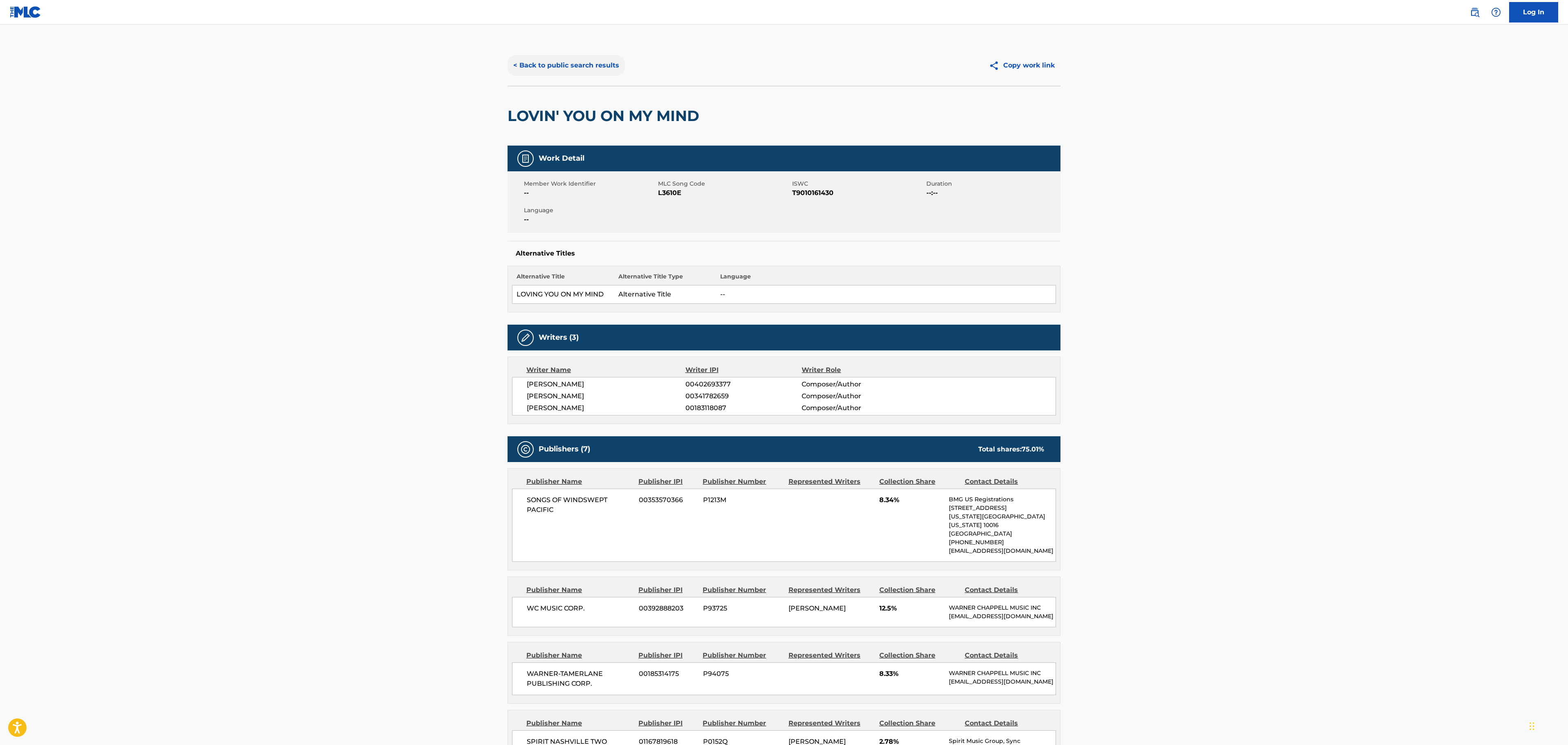
click at [605, 62] on button "< Back to public search results" at bounding box center [566, 66] width 117 height 21
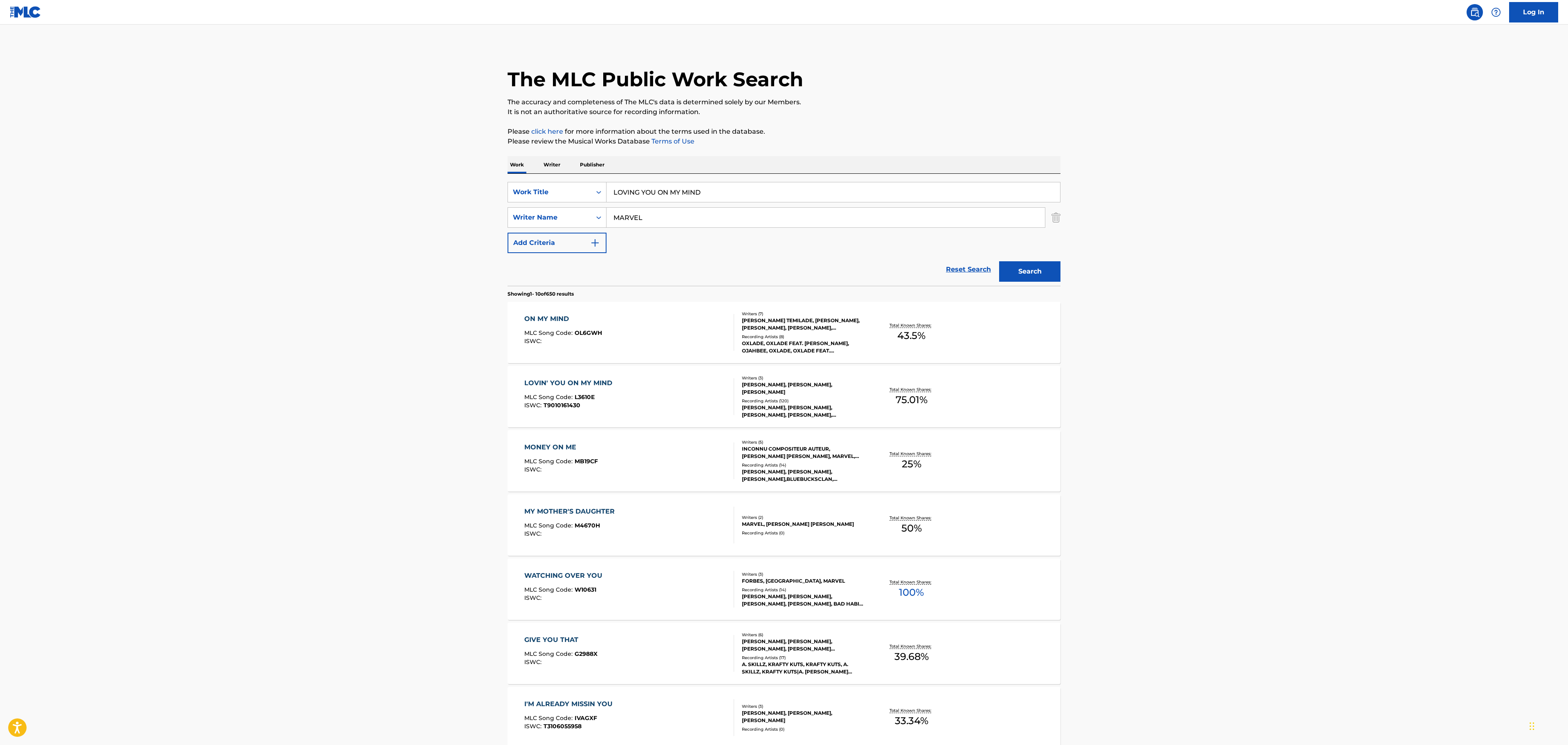
drag, startPoint x: 721, startPoint y: 193, endPoint x: 430, endPoint y: 183, distance: 291.2
click at [469, 190] on main "The MLC Public Work Search The accuracy and completeness of The MLC's data is d…" at bounding box center [784, 506] width 1568 height 963
paste input "[DEMOGRAPHIC_DATA]"
type input "[DEMOGRAPHIC_DATA]"
click at [366, 197] on main "The MLC Public Work Search The accuracy and completeness of The MLC's data is d…" at bounding box center [784, 506] width 1568 height 963
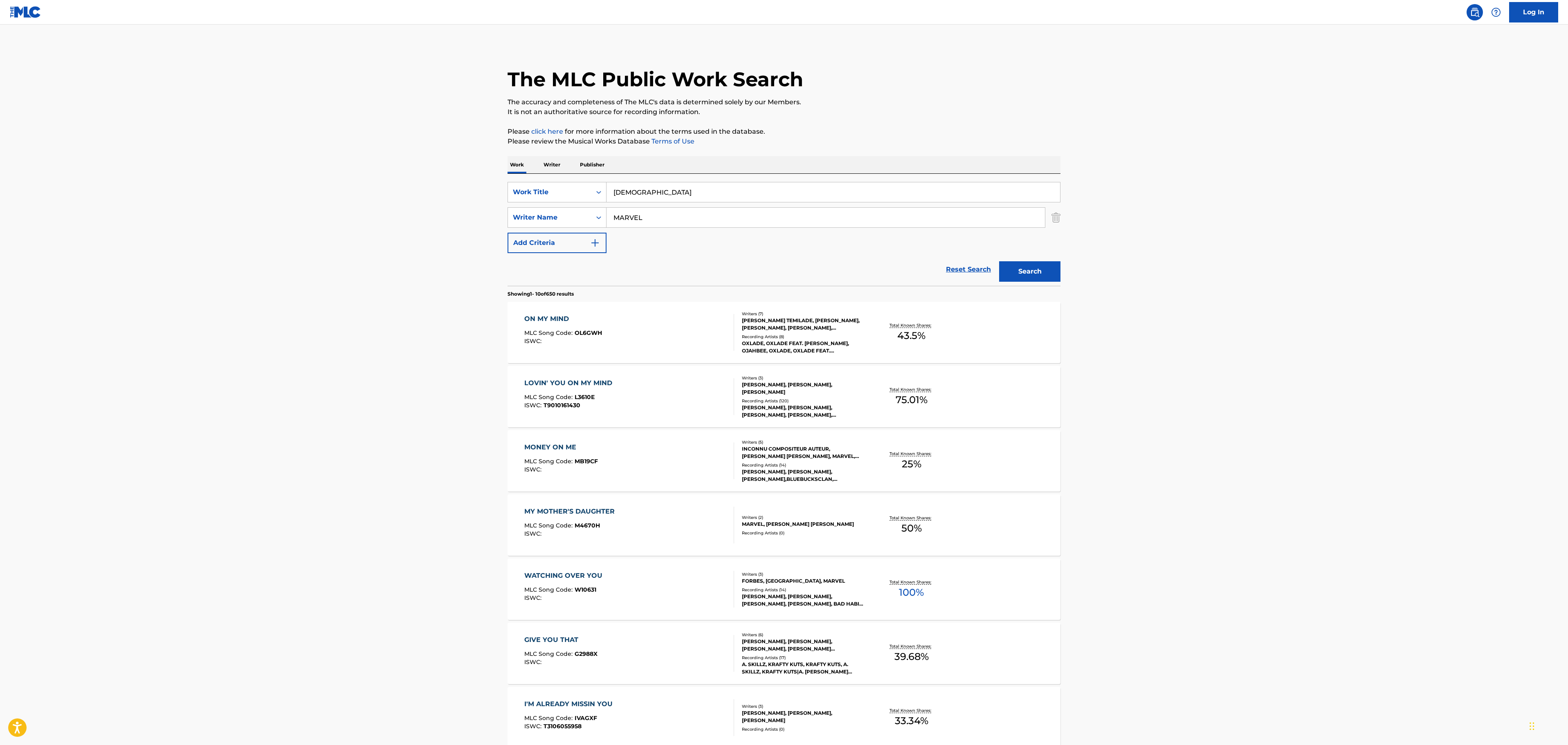
drag, startPoint x: 592, startPoint y: 217, endPoint x: 305, endPoint y: 211, distance: 287.1
click at [432, 217] on main "The MLC Public Work Search The accuracy and completeness of The MLC's data is d…" at bounding box center [784, 506] width 1568 height 963
paste input "[PERSON_NAME]"
type input "[PERSON_NAME]"
click at [1249, 235] on main "The MLC Public Work Search The accuracy and completeness of The MLC's data is d…" at bounding box center [784, 506] width 1568 height 963
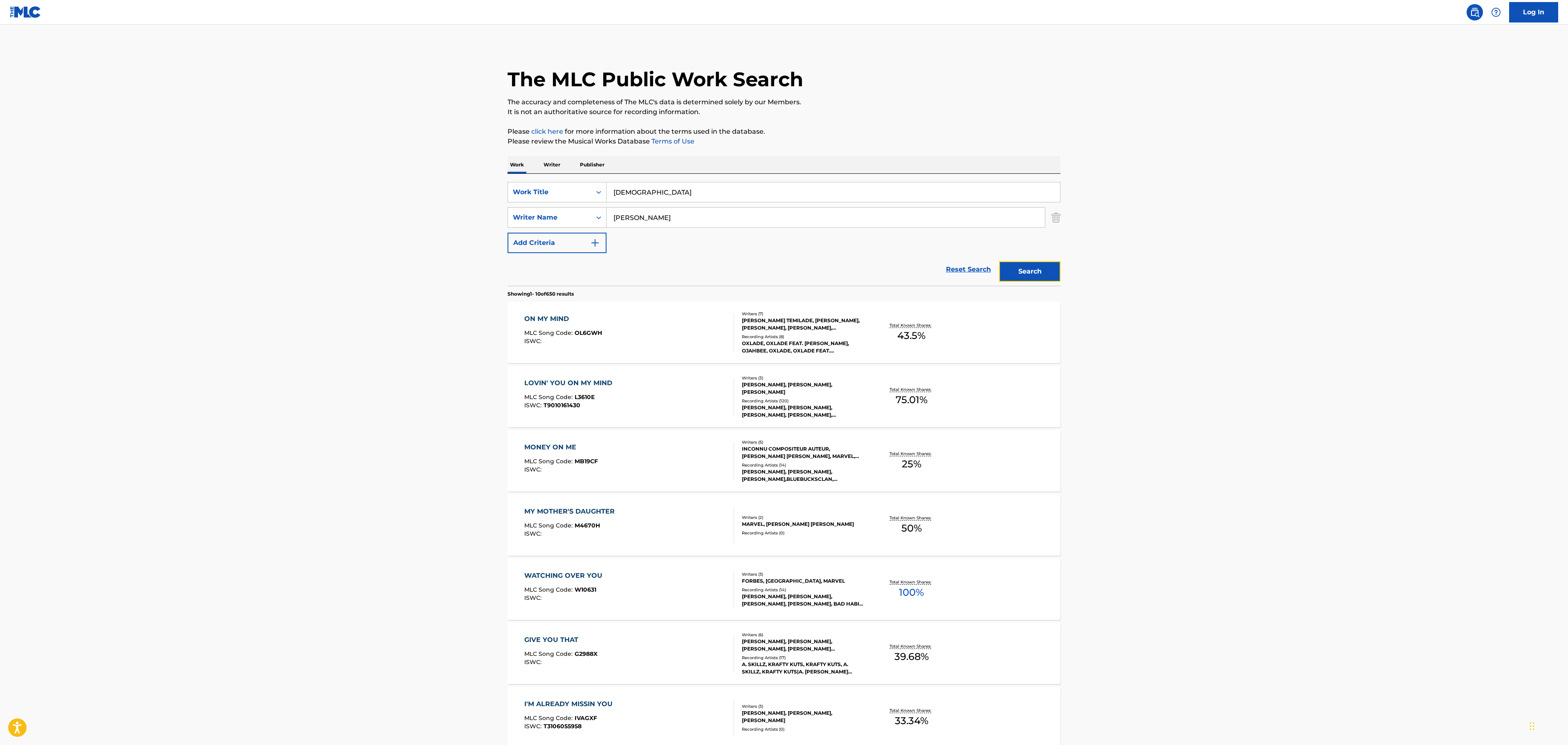
click at [1045, 276] on button "Search" at bounding box center [1029, 271] width 61 height 21
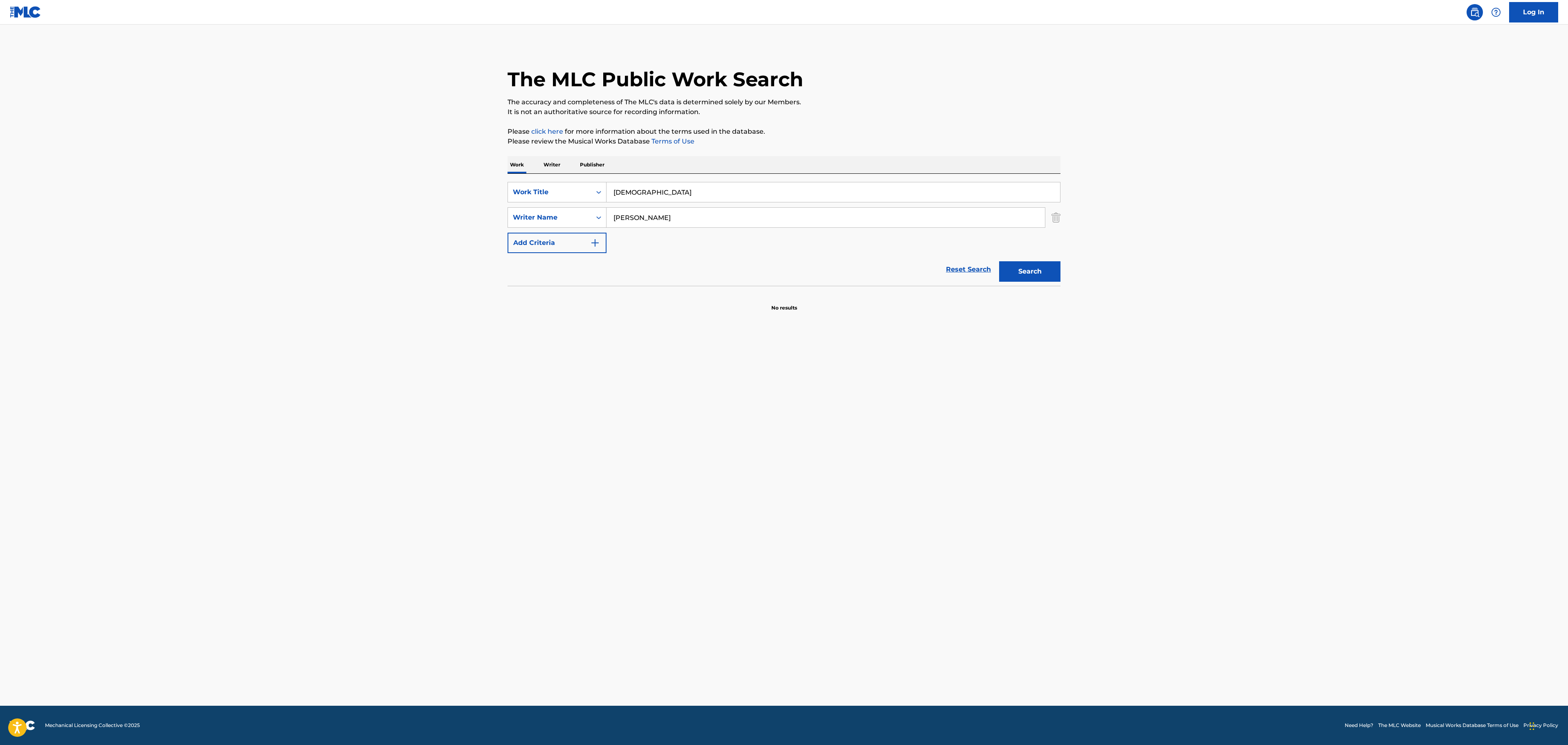
click at [668, 219] on input "[PERSON_NAME]" at bounding box center [825, 217] width 438 height 19
drag, startPoint x: 665, startPoint y: 200, endPoint x: 512, endPoint y: 201, distance: 153.0
click at [512, 201] on div "SearchWithCriteria25a6c157-c0d1-4803-9719-a97dd0e1ee70 Work Title WITCHCRAFT" at bounding box center [784, 192] width 553 height 21
paste input "THE KILLING FIELDS"
type input "THE KILLING FIELDS"
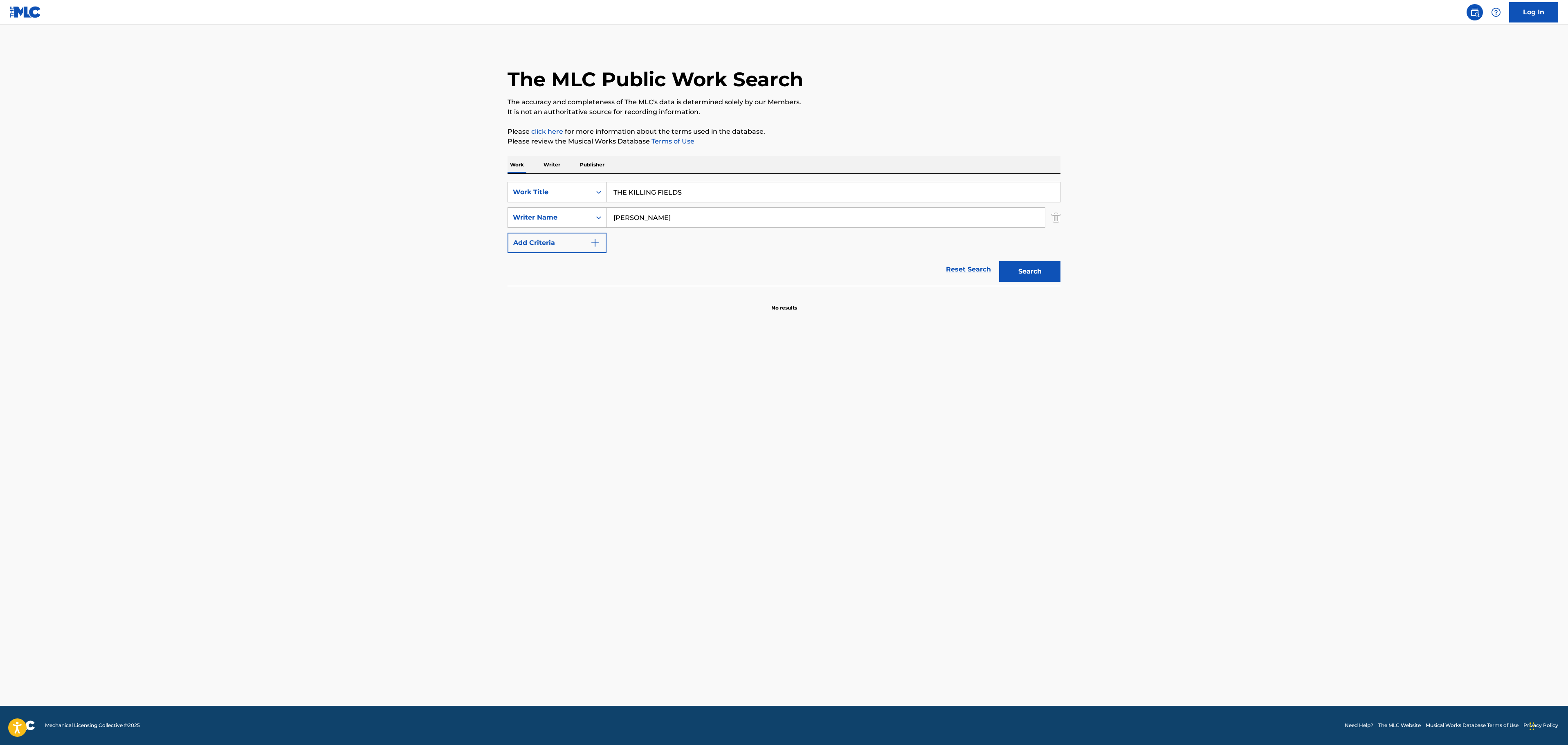
drag, startPoint x: 671, startPoint y: 223, endPoint x: 455, endPoint y: 220, distance: 216.0
click at [458, 222] on main "The MLC Public Work Search The accuracy and completeness of The MLC's data is d…" at bounding box center [784, 365] width 1568 height 681
paste input "CASH"
type input "CASH"
click at [1192, 175] on main "The MLC Public Work Search The accuracy and completeness of The MLC's data is d…" at bounding box center [784, 365] width 1568 height 681
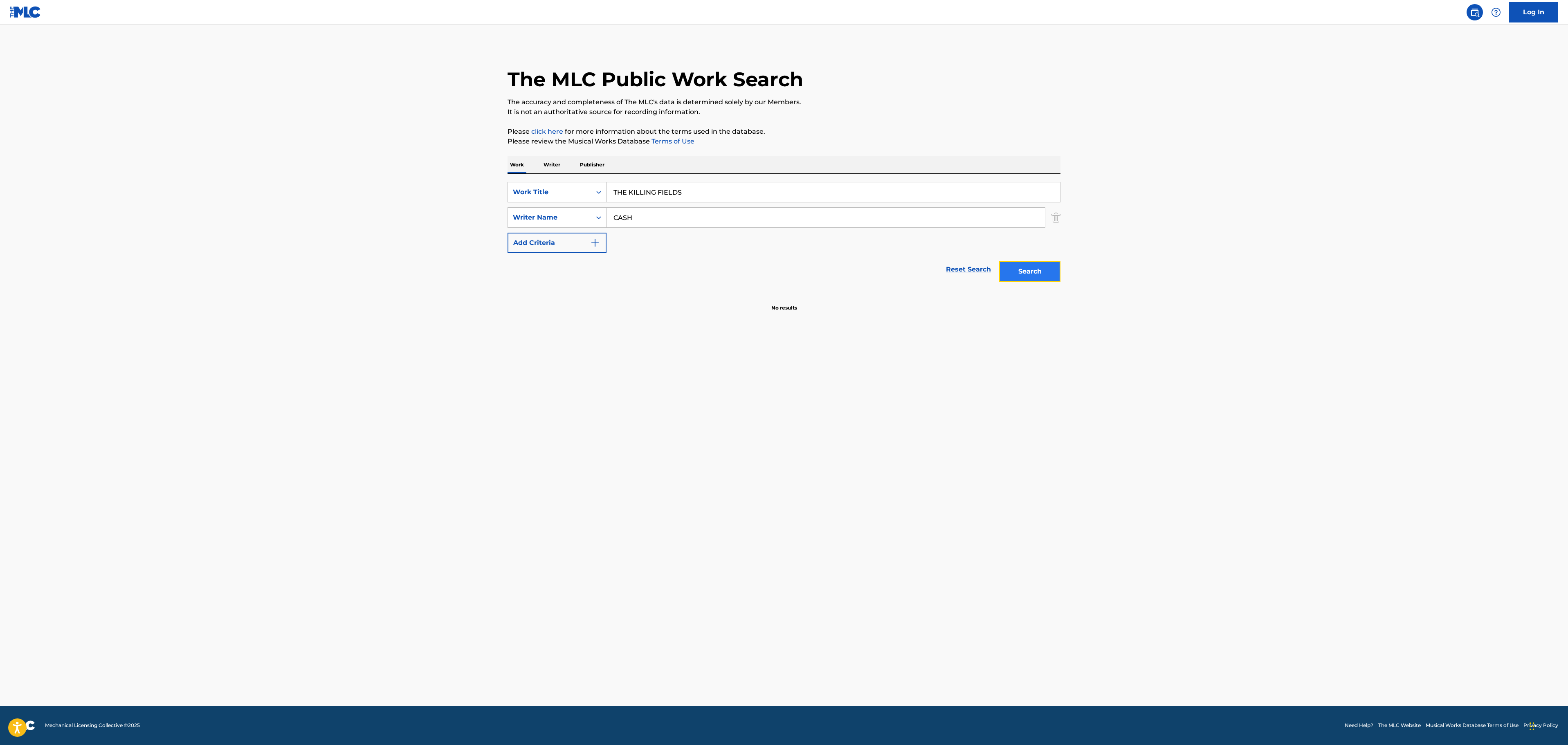
click at [1026, 278] on button "Search" at bounding box center [1029, 271] width 61 height 21
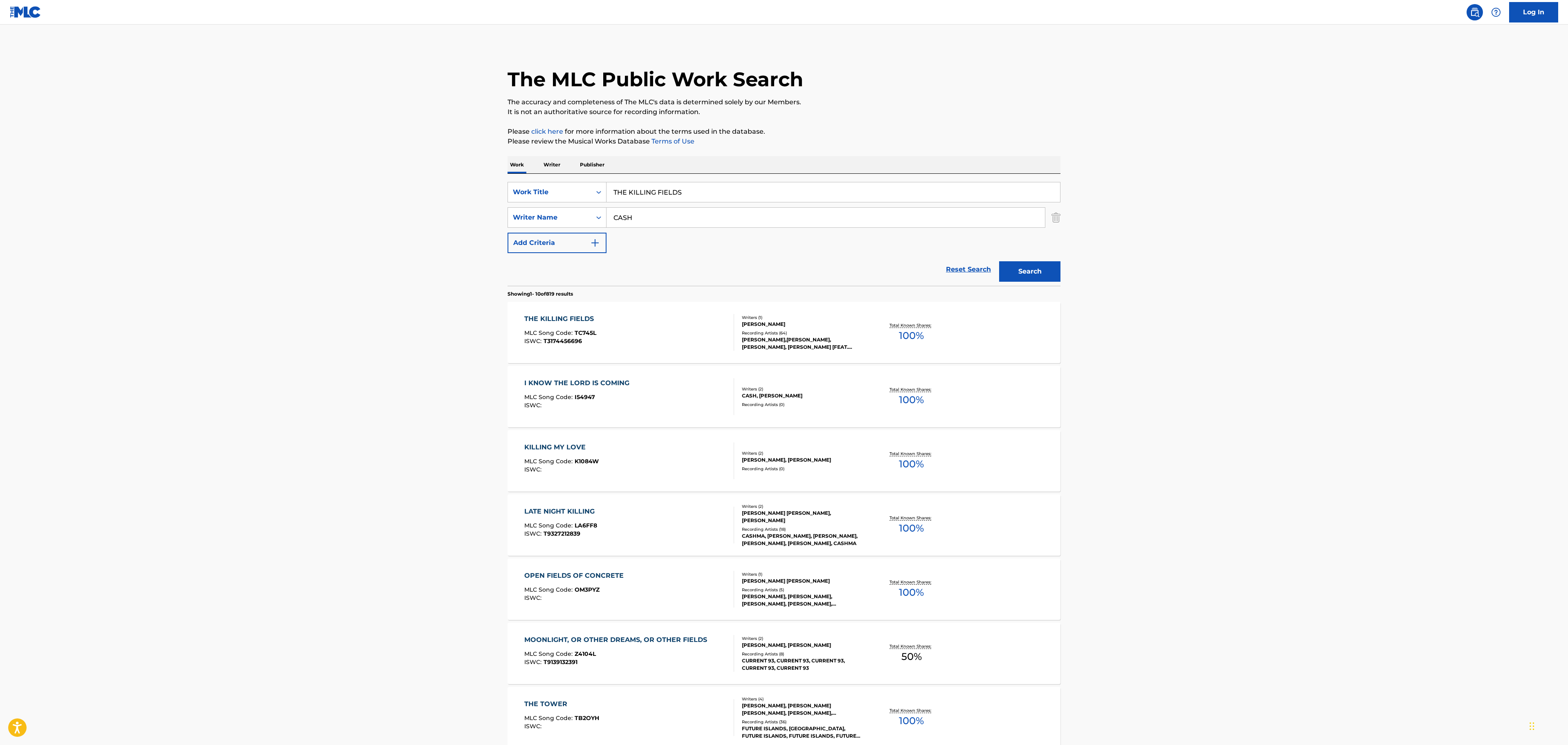
click at [679, 335] on div "THE KILLING FIELDS MLC Song Code : TC745L ISWC : T3174456696" at bounding box center [629, 332] width 210 height 37
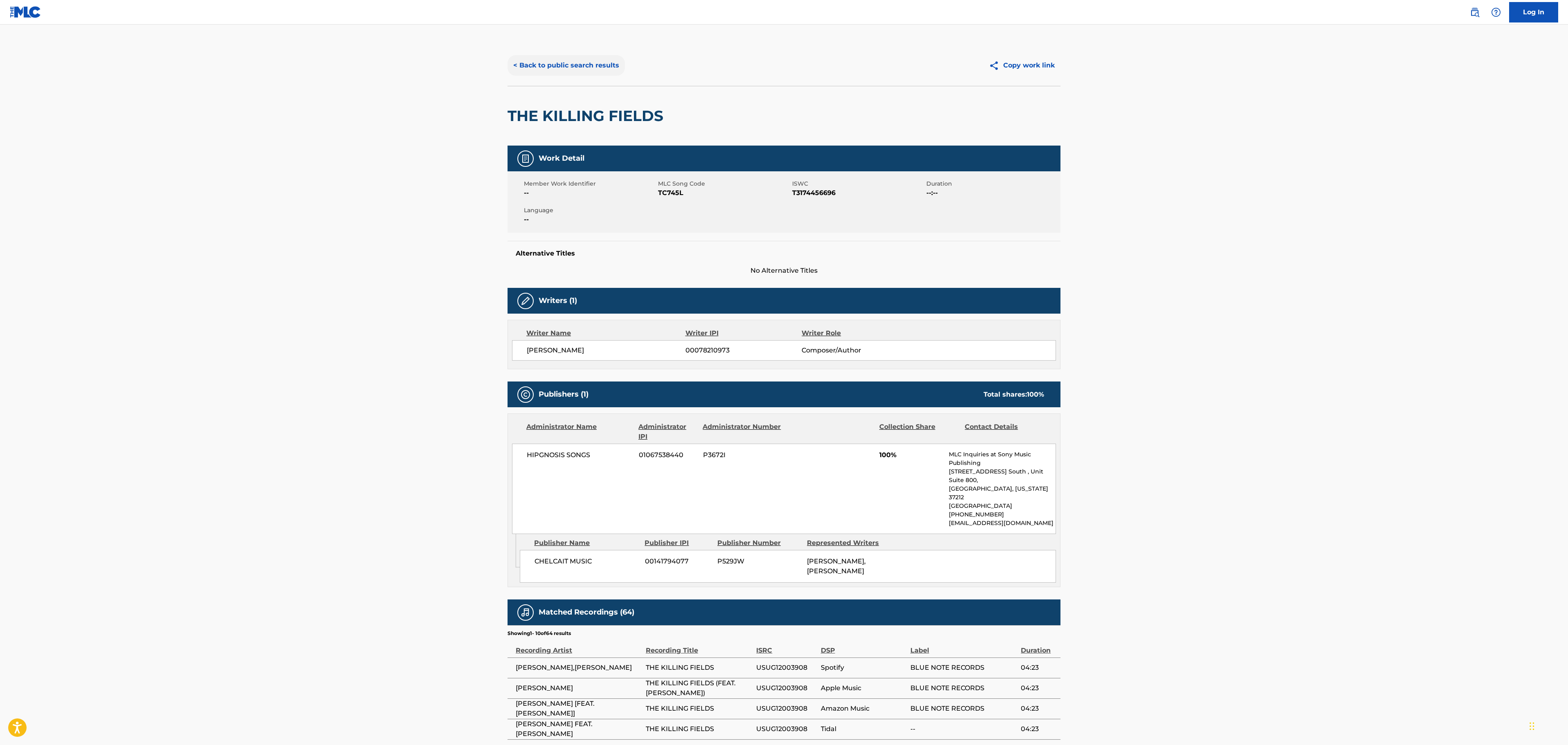
click at [563, 60] on button "< Back to public search results" at bounding box center [566, 66] width 117 height 21
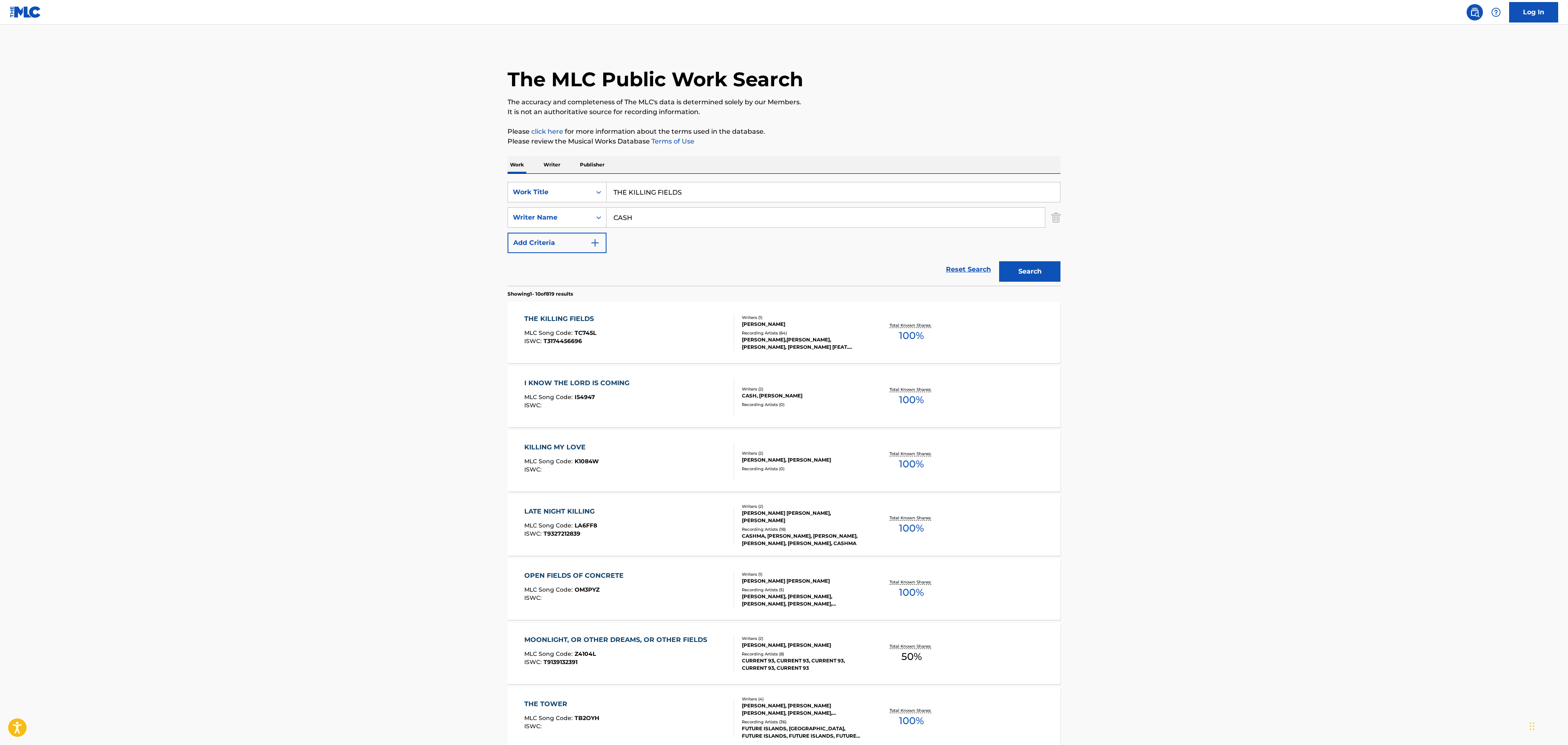
drag, startPoint x: 697, startPoint y: 189, endPoint x: 492, endPoint y: 189, distance: 205.0
click at [492, 189] on main "The MLC Public Work Search The accuracy and completeness of The MLC's data is d…" at bounding box center [784, 506] width 1568 height 963
paste input "WHAT I'M MISSIN"
type input "WHAT I'M MISSIN"
drag, startPoint x: 394, startPoint y: 214, endPoint x: 526, endPoint y: 217, distance: 132.0
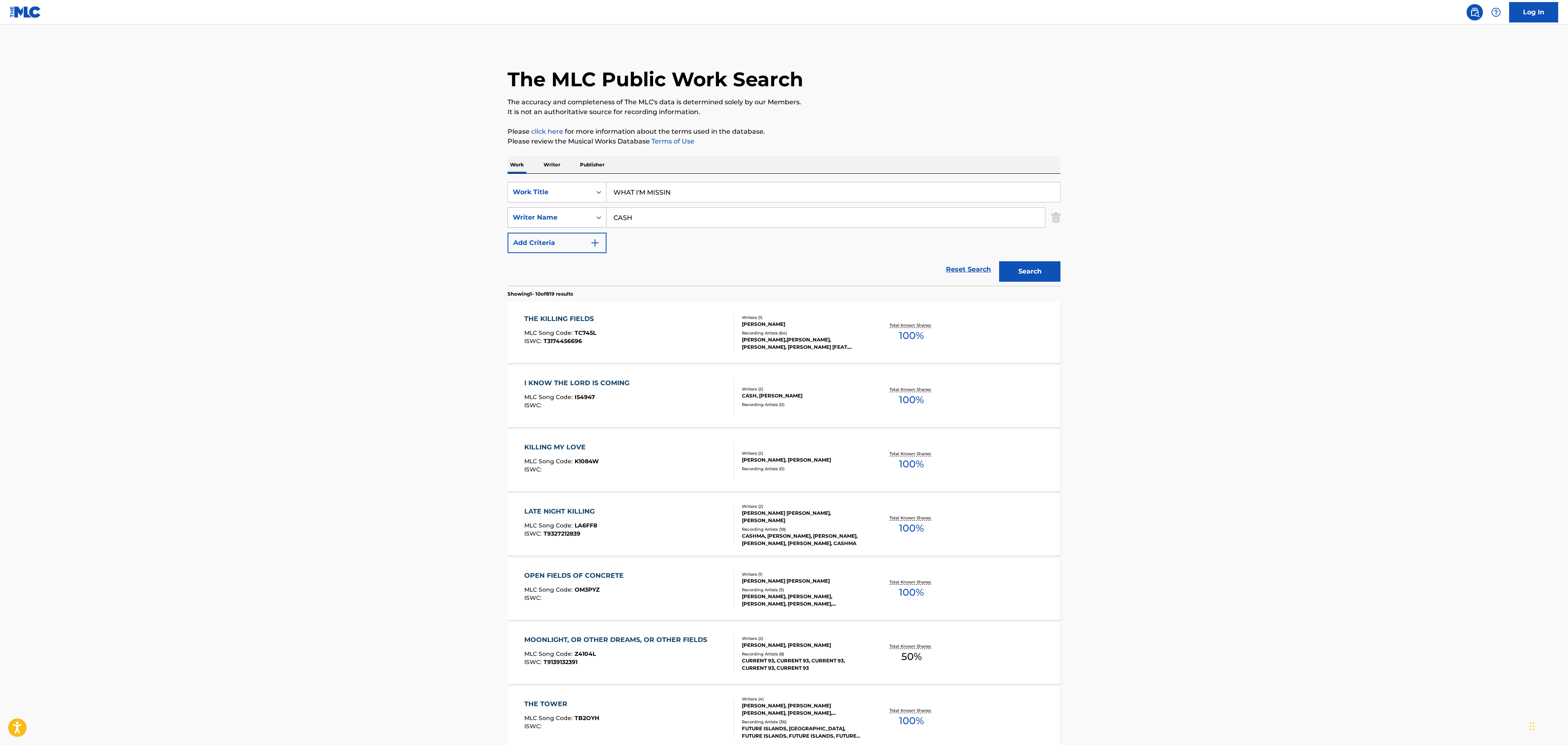
click at [395, 214] on main "The MLC Public Work Search The accuracy and completeness of The MLC's data is d…" at bounding box center [784, 506] width 1568 height 963
drag, startPoint x: 653, startPoint y: 223, endPoint x: 517, endPoint y: 217, distance: 136.1
click at [518, 217] on div "SearchWithCriteriab7d9b9cd-600c-4781-99df-2aff7f558134 Writer Name CASH" at bounding box center [784, 218] width 553 height 21
type input "johnson"
click at [999, 261] on button "Search" at bounding box center [1029, 271] width 61 height 21
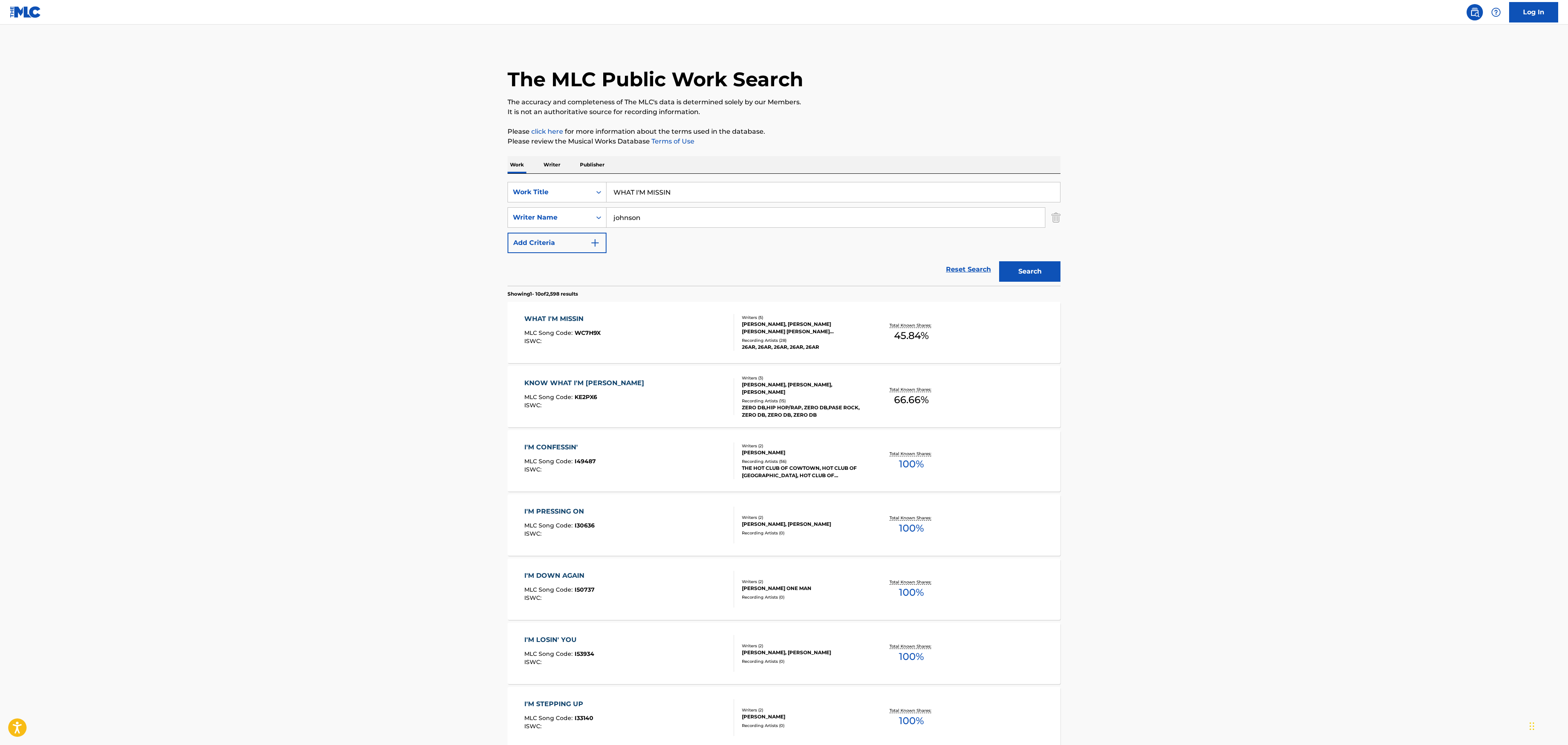
click at [371, 293] on main "The MLC Public Work Search The accuracy and completeness of The MLC's data is d…" at bounding box center [784, 506] width 1568 height 963
click at [662, 331] on div "WHAT I'M MISSIN MLC Song Code : WC7H9X ISWC :" at bounding box center [629, 332] width 210 height 37
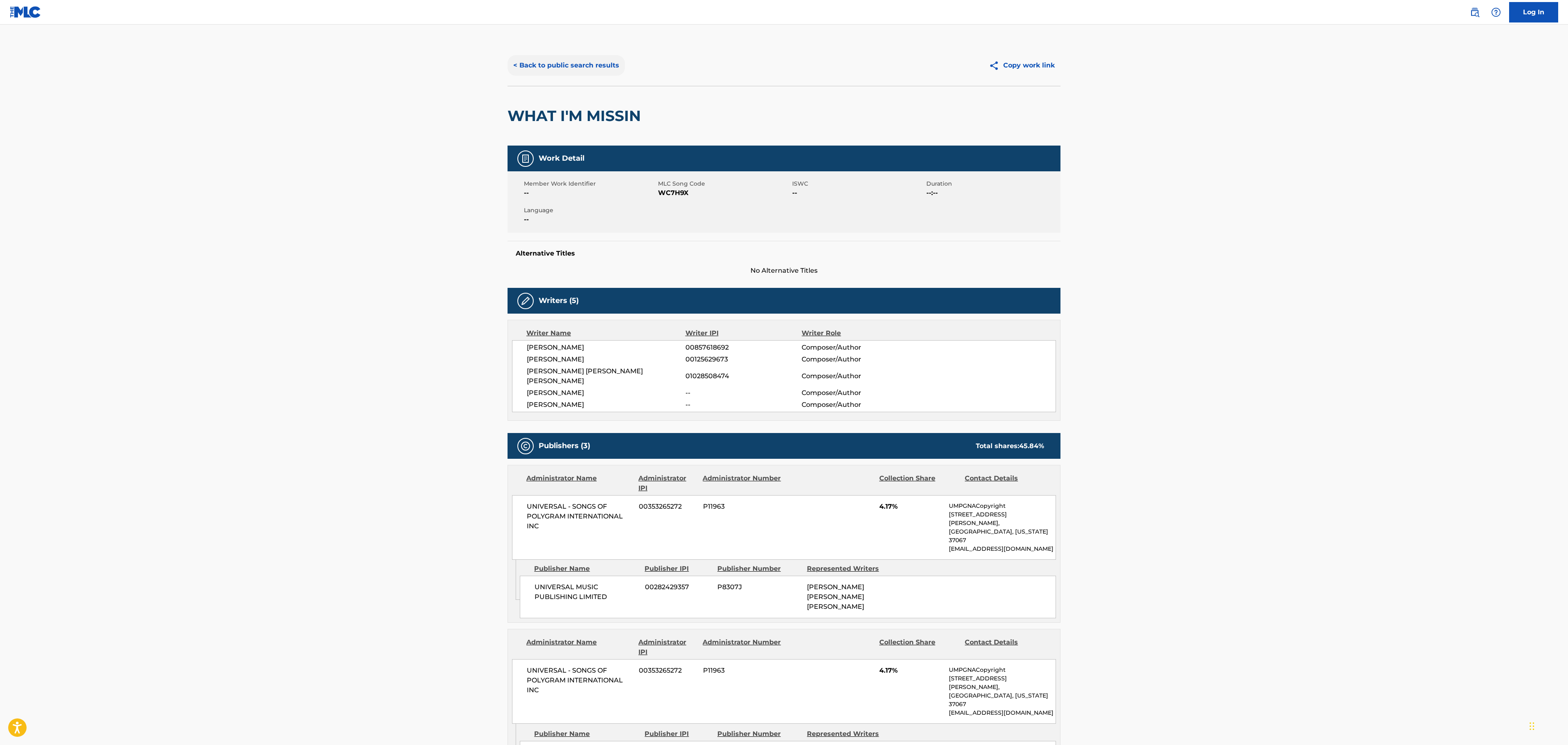
click at [604, 66] on button "< Back to public search results" at bounding box center [566, 66] width 117 height 21
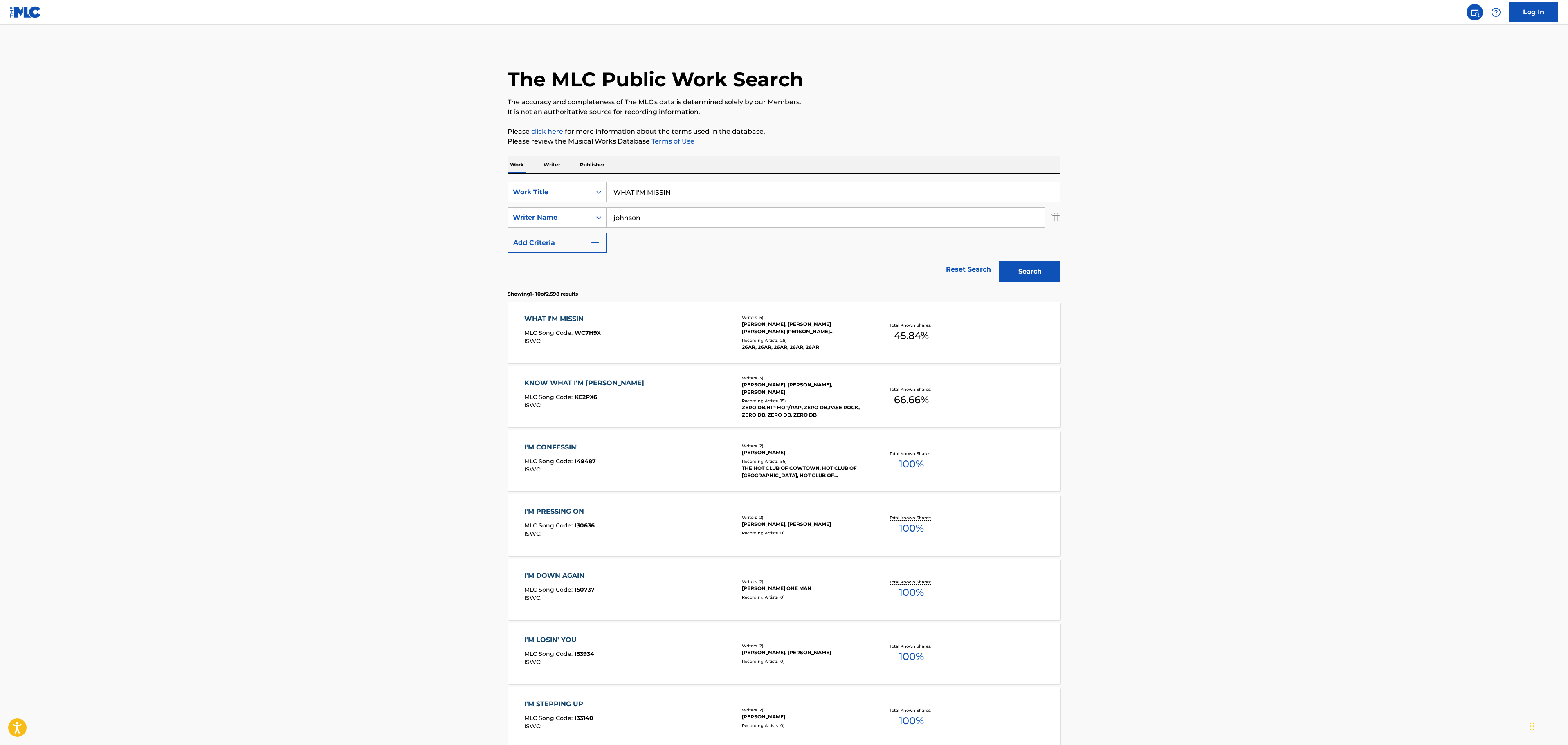
drag, startPoint x: 674, startPoint y: 191, endPoint x: 450, endPoint y: 186, distance: 224.1
click at [477, 191] on main "The MLC Public Work Search The accuracy and completeness of The MLC's data is d…" at bounding box center [784, 506] width 1568 height 963
paste input "ITCHCRAFT"
type input "[DEMOGRAPHIC_DATA]"
click at [411, 185] on main "The MLC Public Work Search The accuracy and completeness of The MLC's data is d…" at bounding box center [784, 506] width 1568 height 963
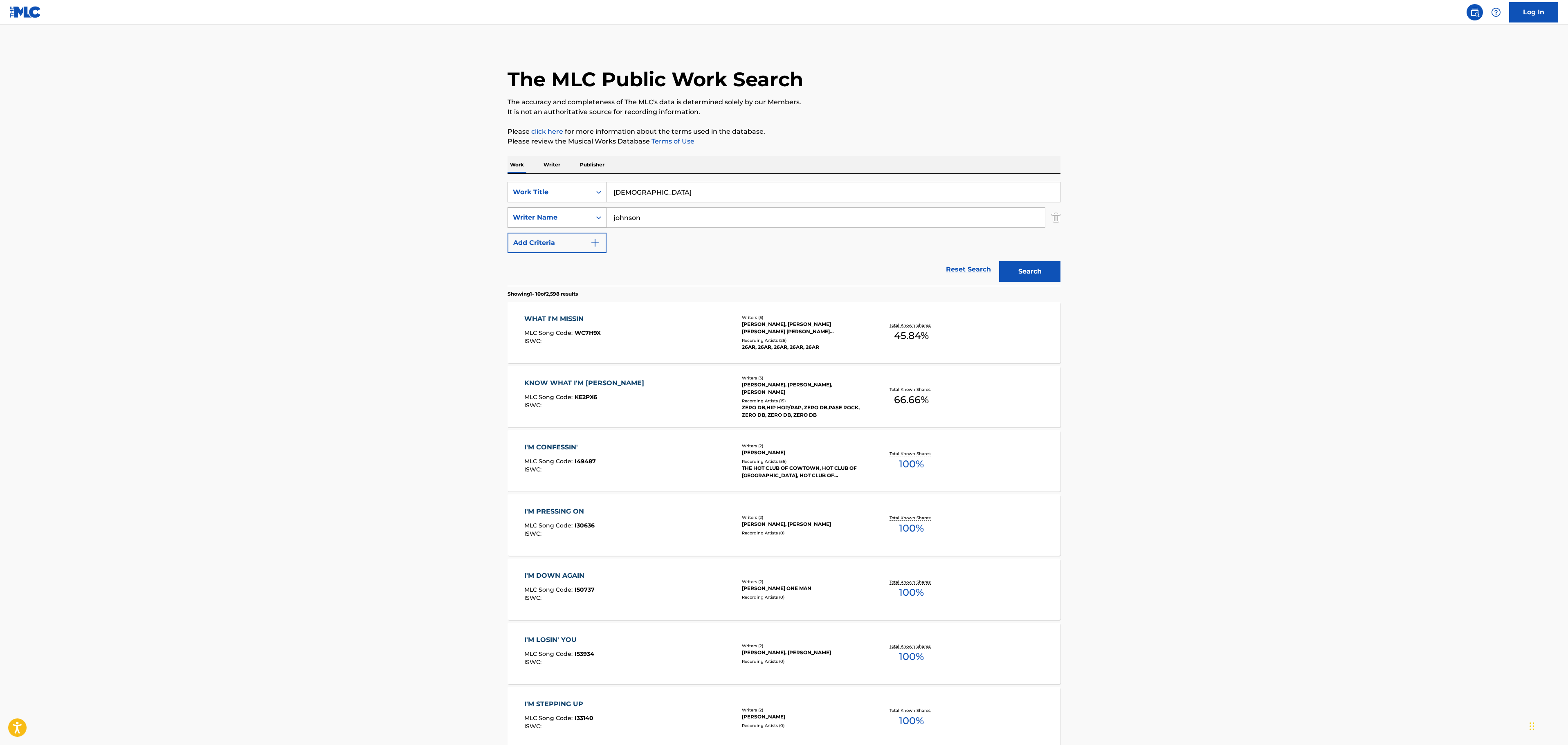
drag, startPoint x: 675, startPoint y: 212, endPoint x: 531, endPoint y: 214, distance: 144.0
click at [534, 217] on div "SearchWithCriteriab7d9b9cd-600c-4781-99df-2aff7f558134 Writer Name [PERSON_NAME]" at bounding box center [784, 218] width 553 height 21
click at [999, 261] on button "Search" at bounding box center [1029, 271] width 61 height 21
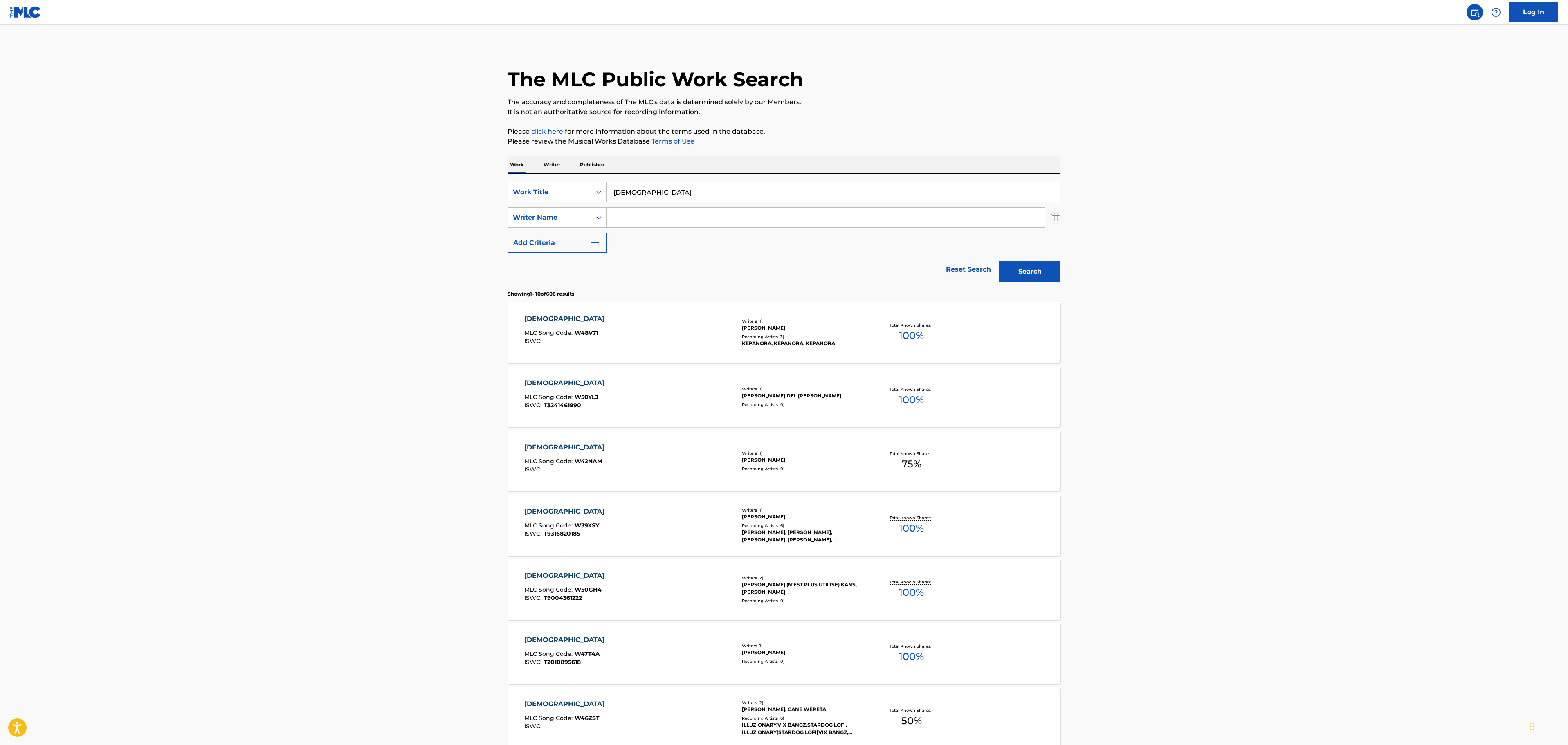
paste input "[PERSON_NAME]"
type input "[PERSON_NAME]"
click at [1206, 225] on main "The MLC Public Work Search The accuracy and completeness of The MLC's data is d…" at bounding box center [784, 506] width 1568 height 963
click at [1052, 272] on button "Search" at bounding box center [1029, 271] width 61 height 21
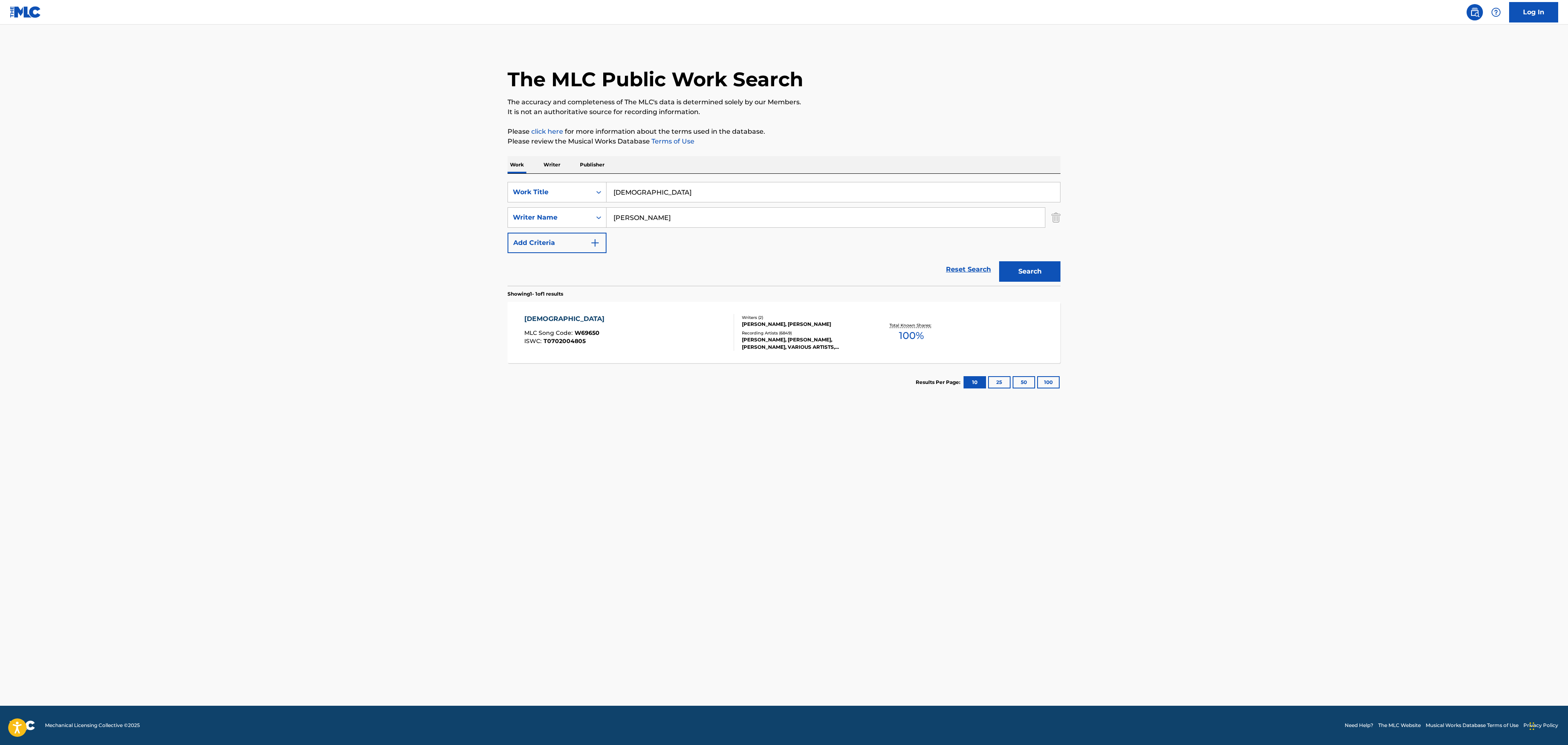
click at [837, 348] on div "[PERSON_NAME], [PERSON_NAME], [PERSON_NAME], VARIOUS ARTISTS, [PERSON_NAME]" at bounding box center [803, 343] width 124 height 15
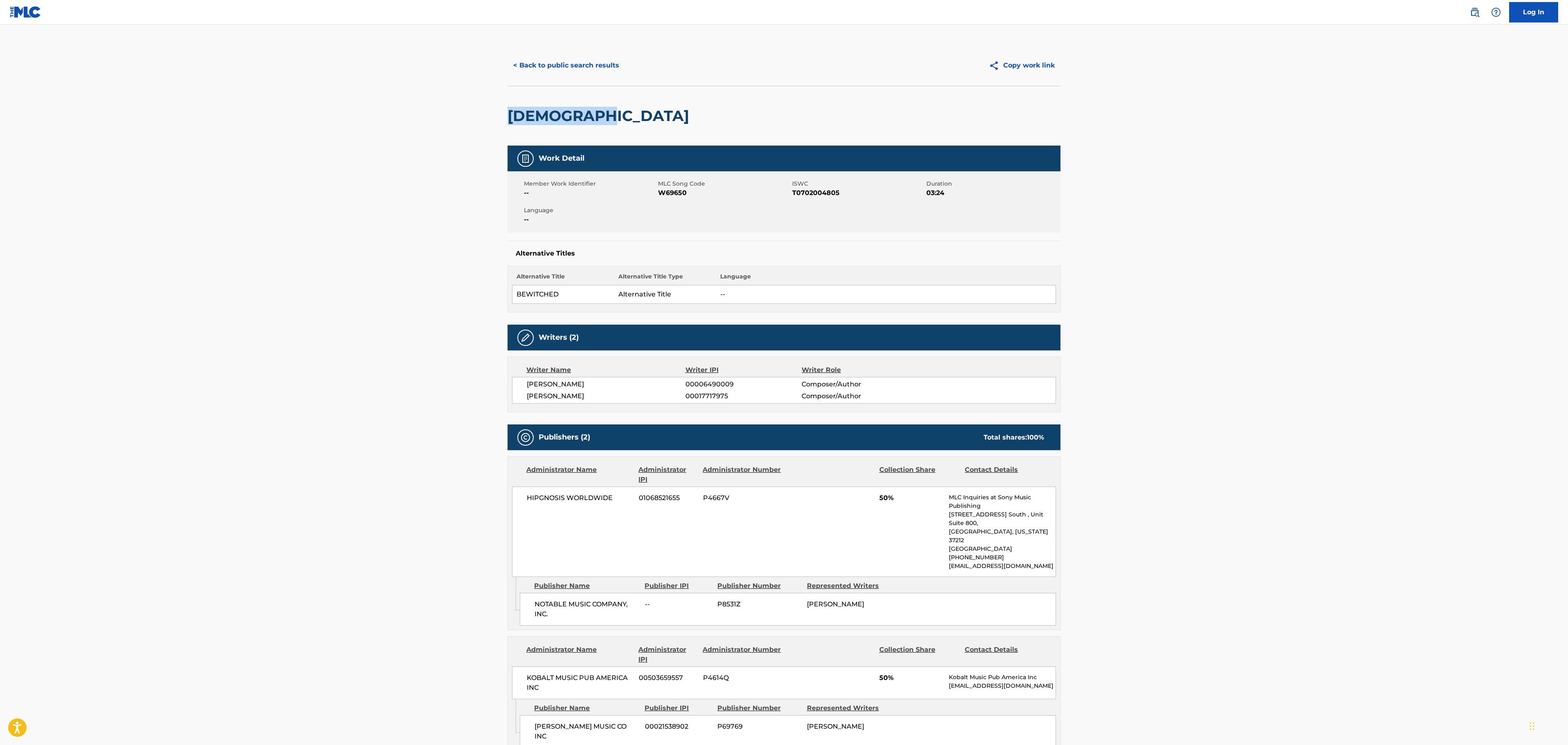
drag, startPoint x: 610, startPoint y: 112, endPoint x: 512, endPoint y: 114, distance: 98.0
click at [512, 114] on h2 "[DEMOGRAPHIC_DATA]" at bounding box center [600, 116] width 186 height 18
copy h2 "[DEMOGRAPHIC_DATA]"
click at [568, 55] on button "< Back to public search results" at bounding box center [566, 66] width 117 height 21
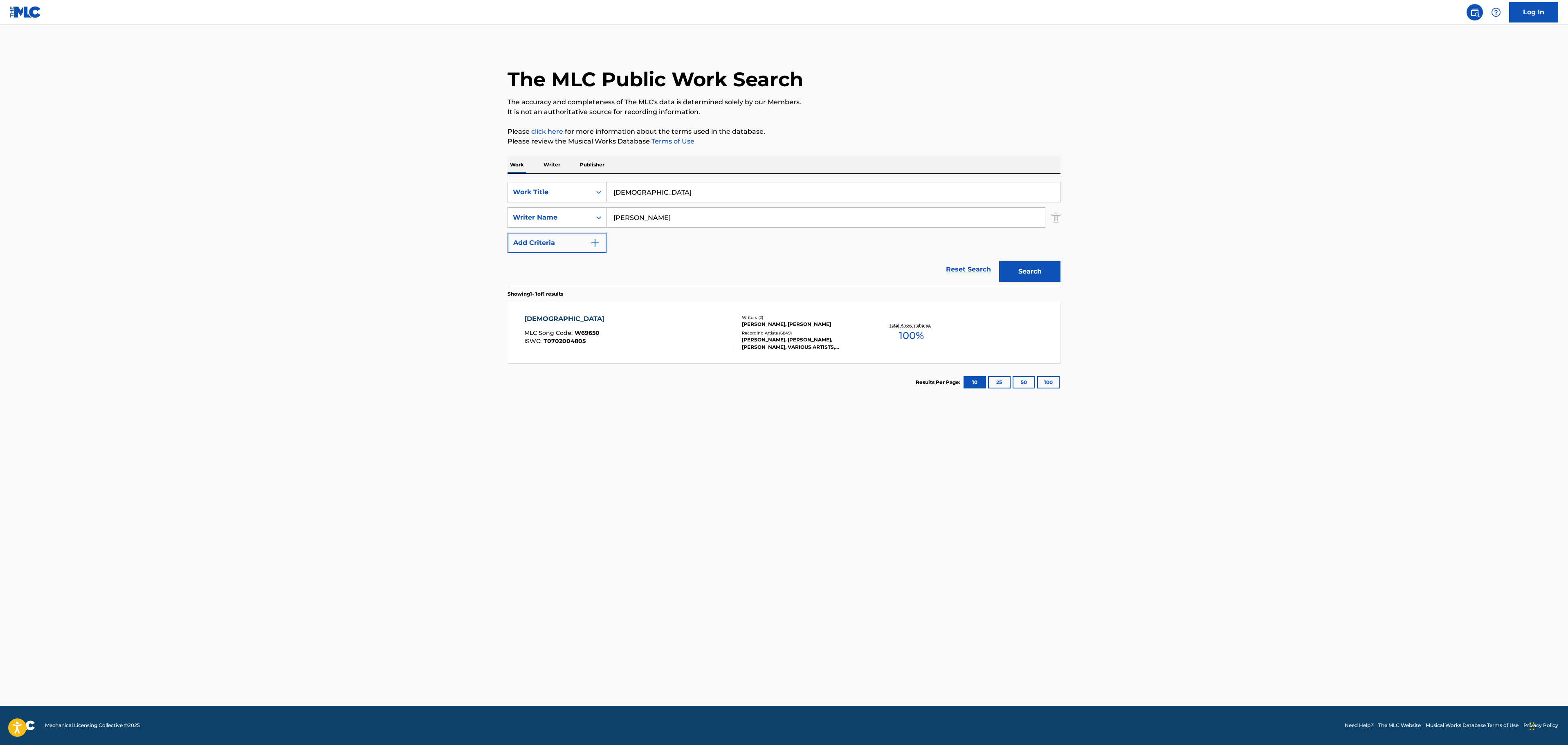
drag, startPoint x: 684, startPoint y: 197, endPoint x: 506, endPoint y: 187, distance: 178.3
click at [506, 188] on div "The MLC Public Work Search The accuracy and completeness of The MLC's data is d…" at bounding box center [784, 223] width 573 height 357
paste input "CROSS UR MIND"
type input "CROSS UR MIND"
drag, startPoint x: 511, startPoint y: 222, endPoint x: 473, endPoint y: 216, distance: 38.5
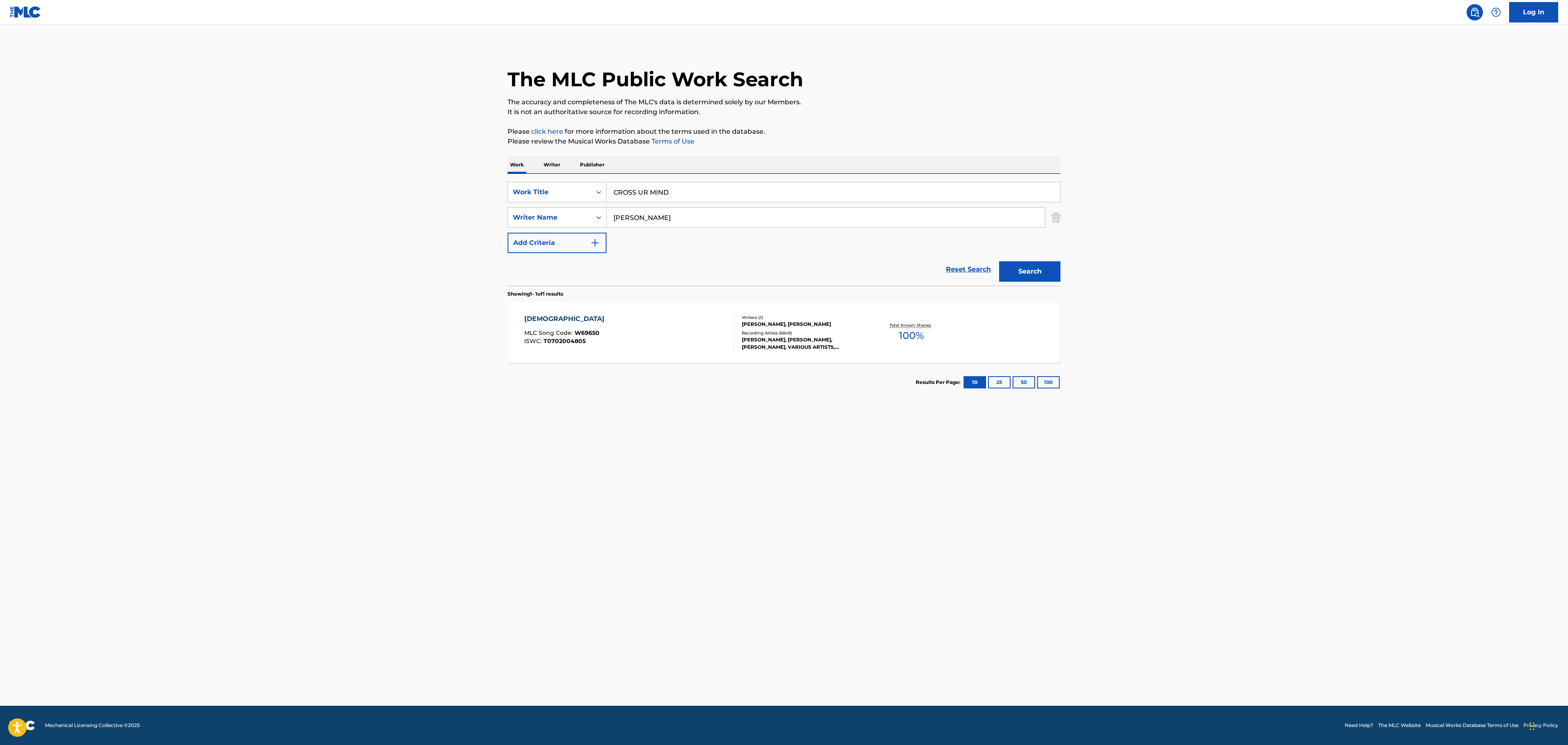
click at [479, 219] on main "The MLC Public Work Search The accuracy and completeness of The MLC's data is d…" at bounding box center [784, 365] width 1568 height 681
paste input "CHAPMAN"
type input "CHAPMAN"
click at [1314, 269] on main "The MLC Public Work Search The accuracy and completeness of The MLC's data is d…" at bounding box center [784, 365] width 1568 height 681
click at [1023, 273] on button "Search" at bounding box center [1029, 271] width 61 height 21
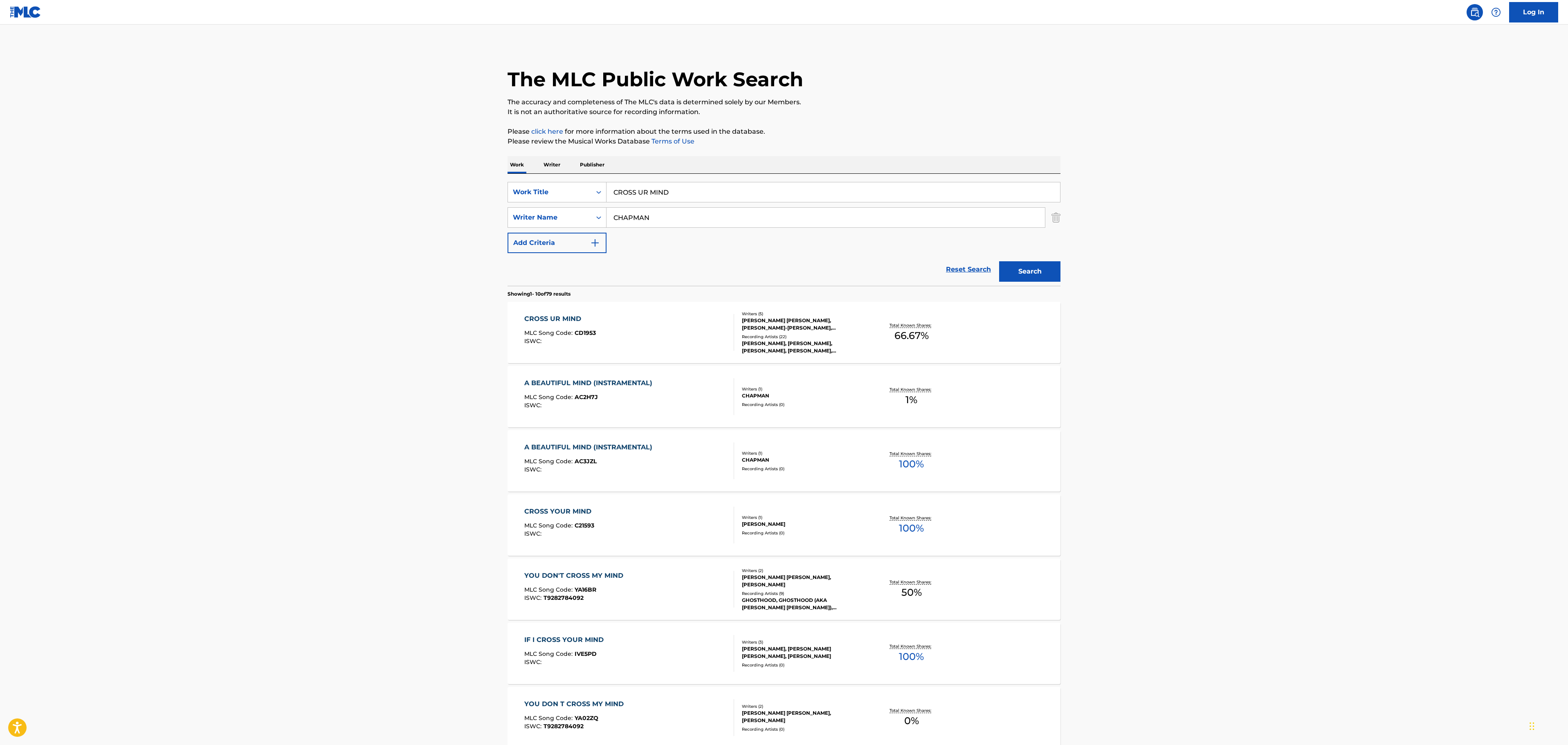
click at [661, 328] on div "CROSS UR MIND MLC Song Code : CD1953 ISWC :" at bounding box center [629, 332] width 210 height 37
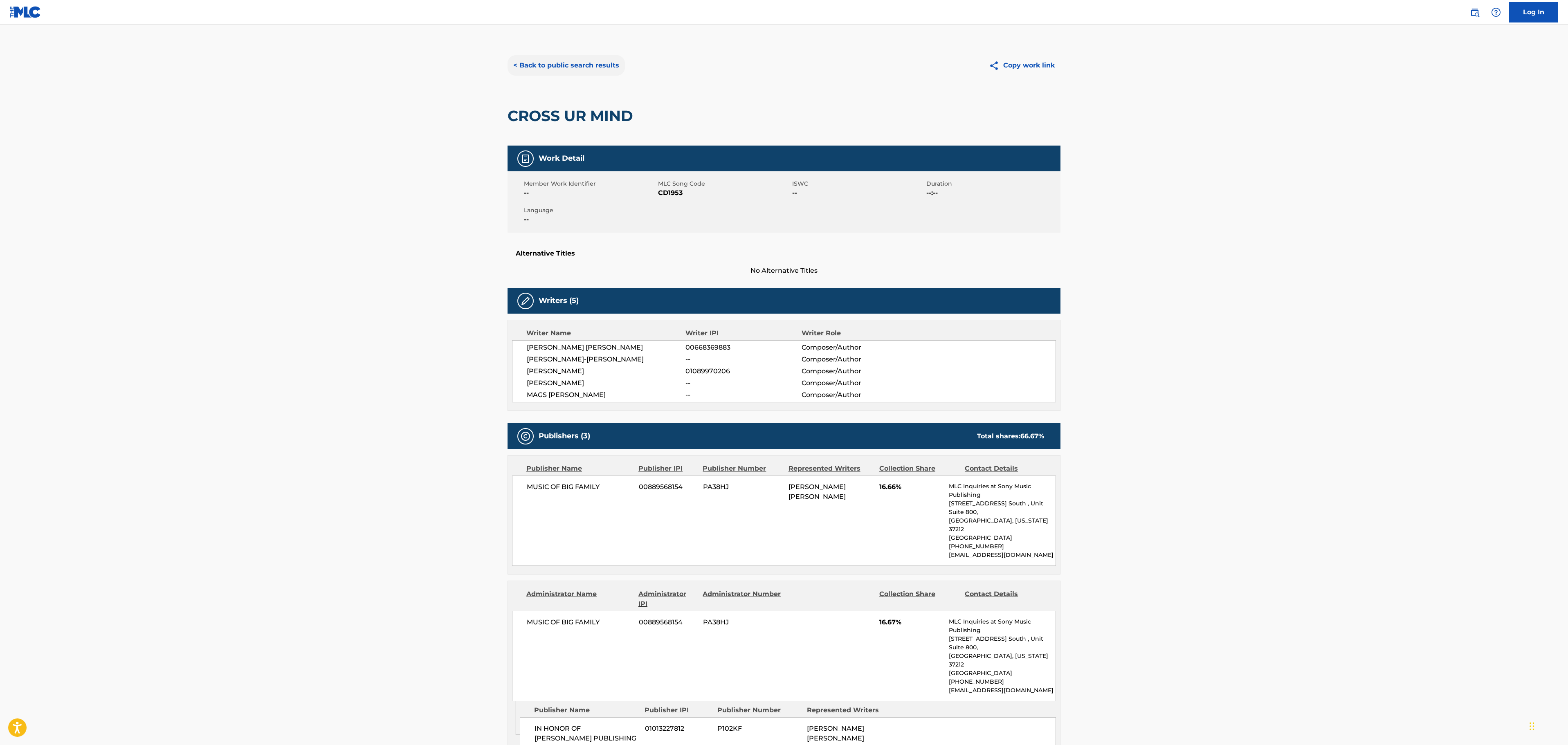
click at [537, 59] on button "< Back to public search results" at bounding box center [566, 66] width 117 height 21
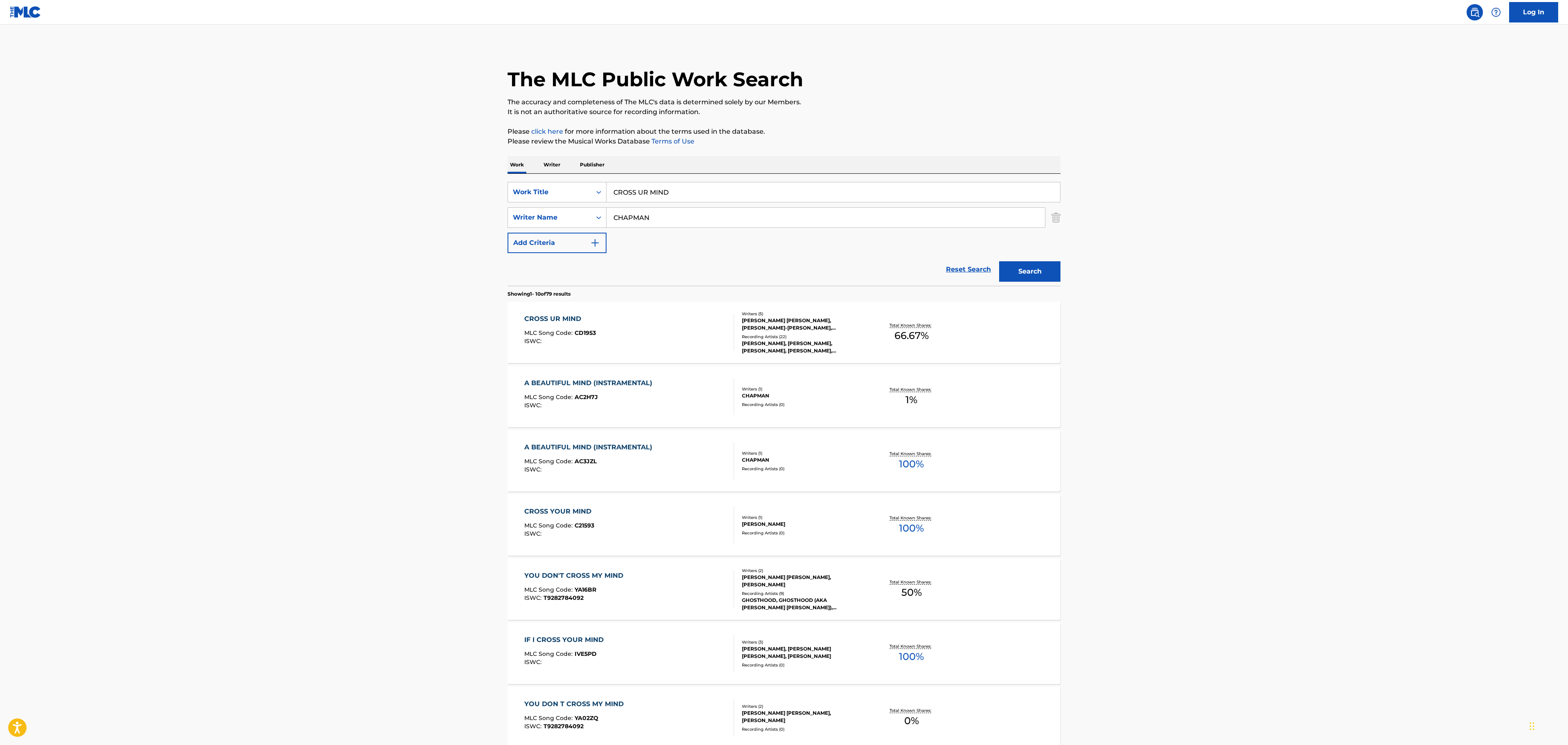
drag, startPoint x: 687, startPoint y: 195, endPoint x: 395, endPoint y: 178, distance: 292.5
click at [477, 186] on main "The MLC Public Work Search The accuracy and completeness of The MLC's data is d…" at bounding box center [784, 506] width 1568 height 963
paste input "RUFUFUS"
type input "RUFUFUS"
click at [385, 178] on main "The MLC Public Work Search The accuracy and completeness of The MLC's data is d…" at bounding box center [784, 506] width 1568 height 963
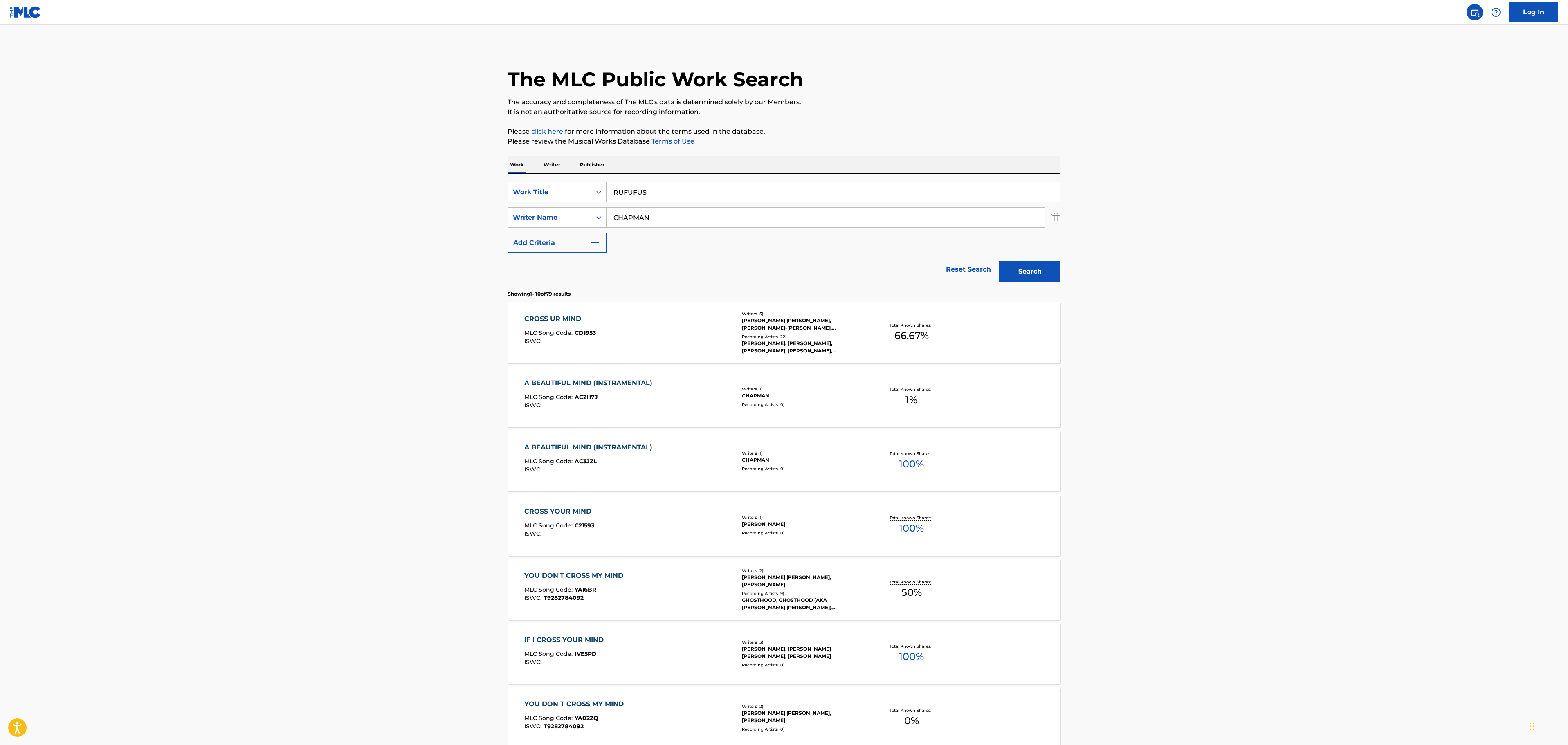
drag, startPoint x: 666, startPoint y: 219, endPoint x: 350, endPoint y: 217, distance: 316.0
click at [491, 228] on main "The MLC Public Work Search The accuracy and completeness of The MLC's data is d…" at bounding box center [784, 506] width 1568 height 963
paste input "SOLOMO"
type input "[PERSON_NAME]"
click at [337, 216] on main "The MLC Public Work Search The accuracy and completeness of The MLC's data is d…" at bounding box center [784, 506] width 1568 height 963
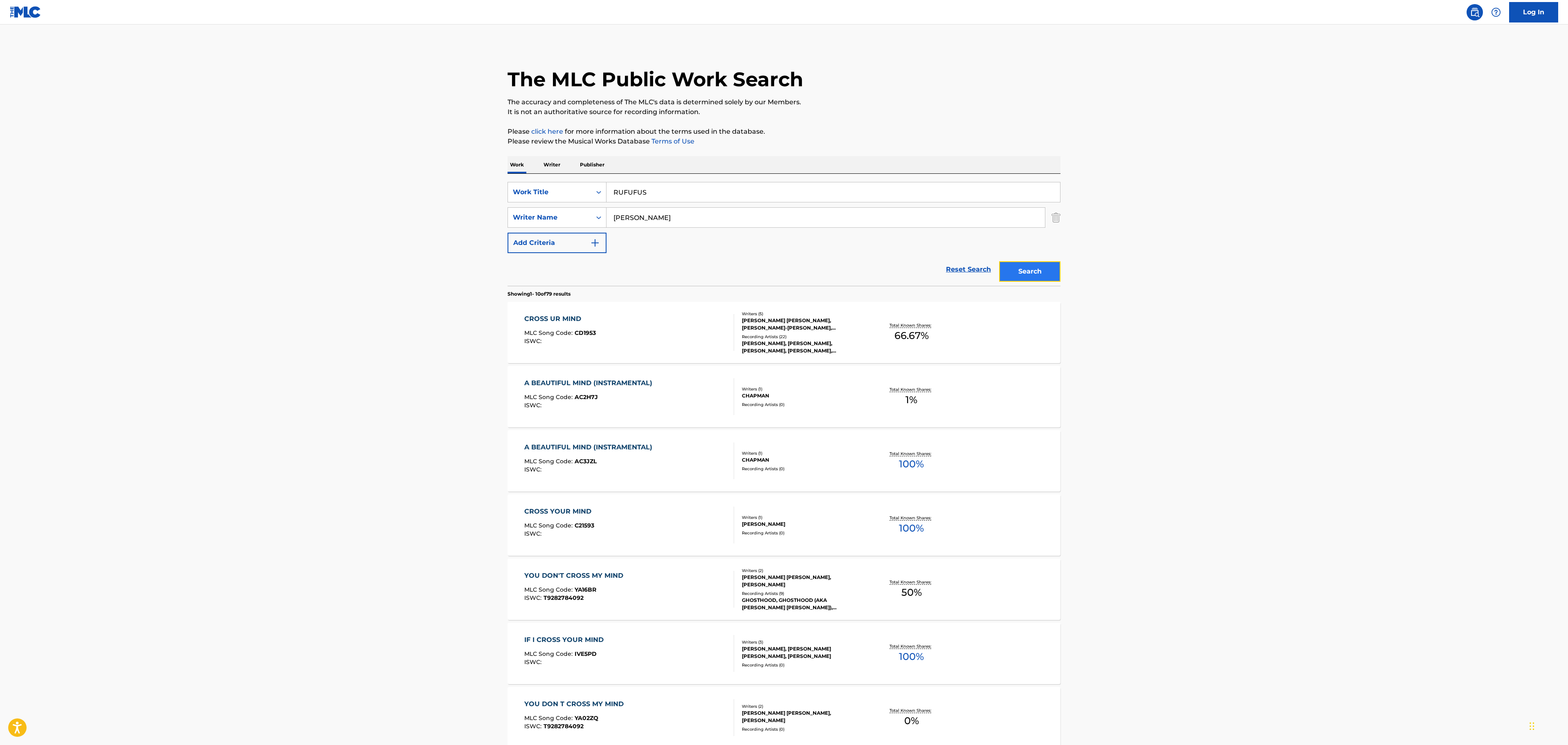
click at [1029, 274] on button "Search" at bounding box center [1029, 271] width 61 height 21
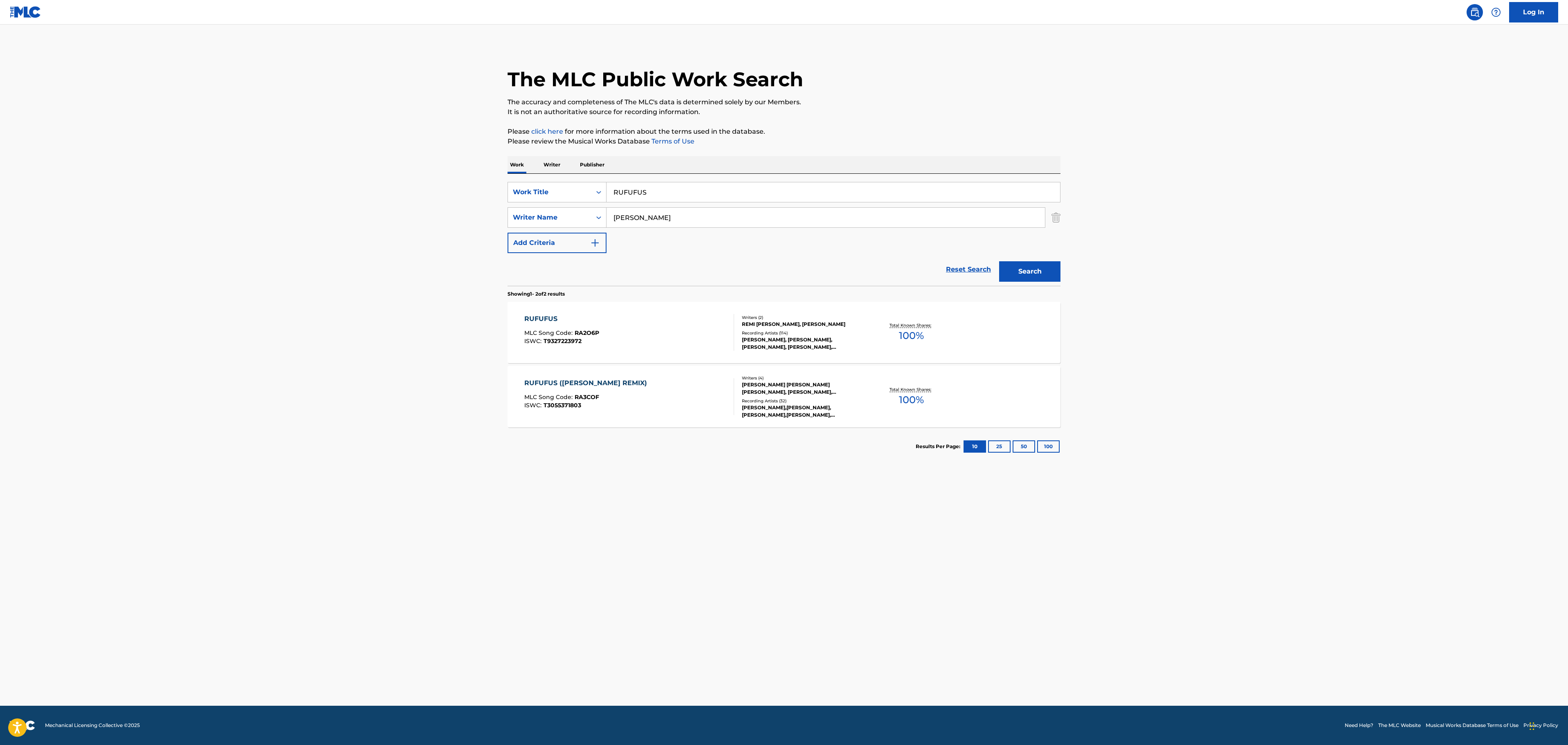
click at [659, 334] on div "RUFUFUS MLC Song Code : RA2O6P ISWC : T9327223972" at bounding box center [629, 332] width 210 height 37
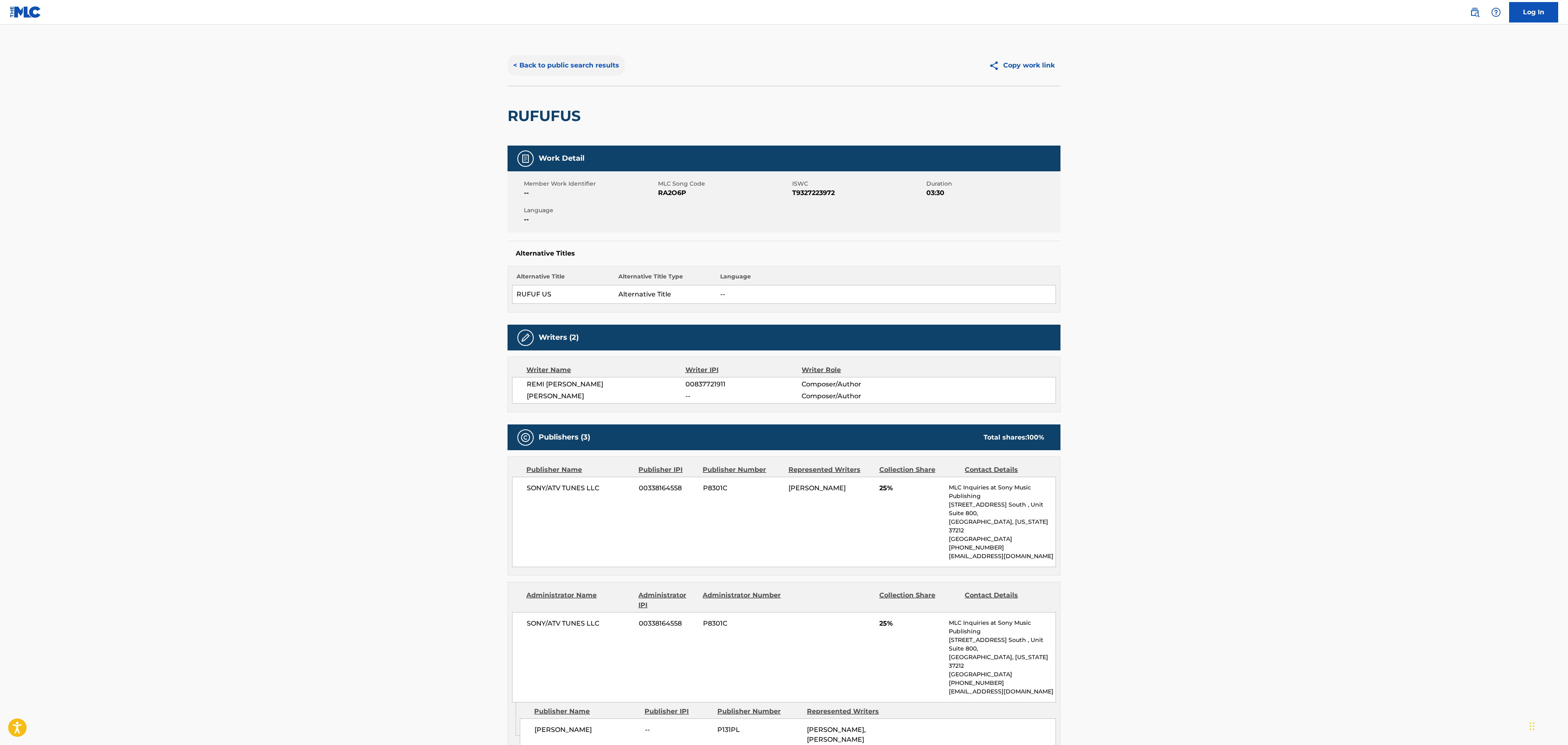
click at [594, 67] on button "< Back to public search results" at bounding box center [566, 66] width 117 height 21
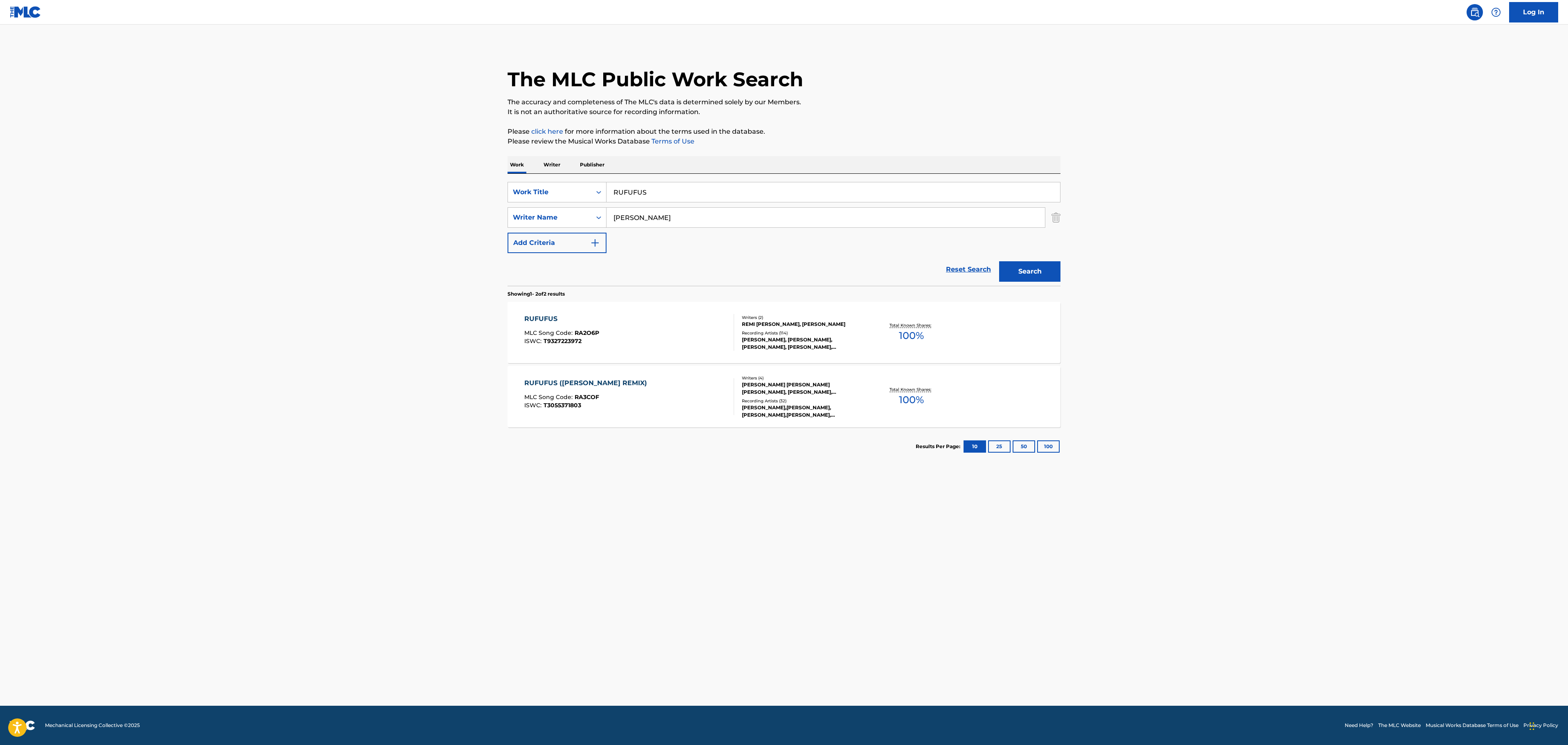
drag, startPoint x: 679, startPoint y: 194, endPoint x: 479, endPoint y: 162, distance: 202.5
click at [481, 178] on main "The MLC Public Work Search The accuracy and completeness of The MLC's data is d…" at bounding box center [784, 365] width 1568 height 681
paste input "STICHES"
type input "STICHES"
drag, startPoint x: 668, startPoint y: 217, endPoint x: 549, endPoint y: 226, distance: 119.3
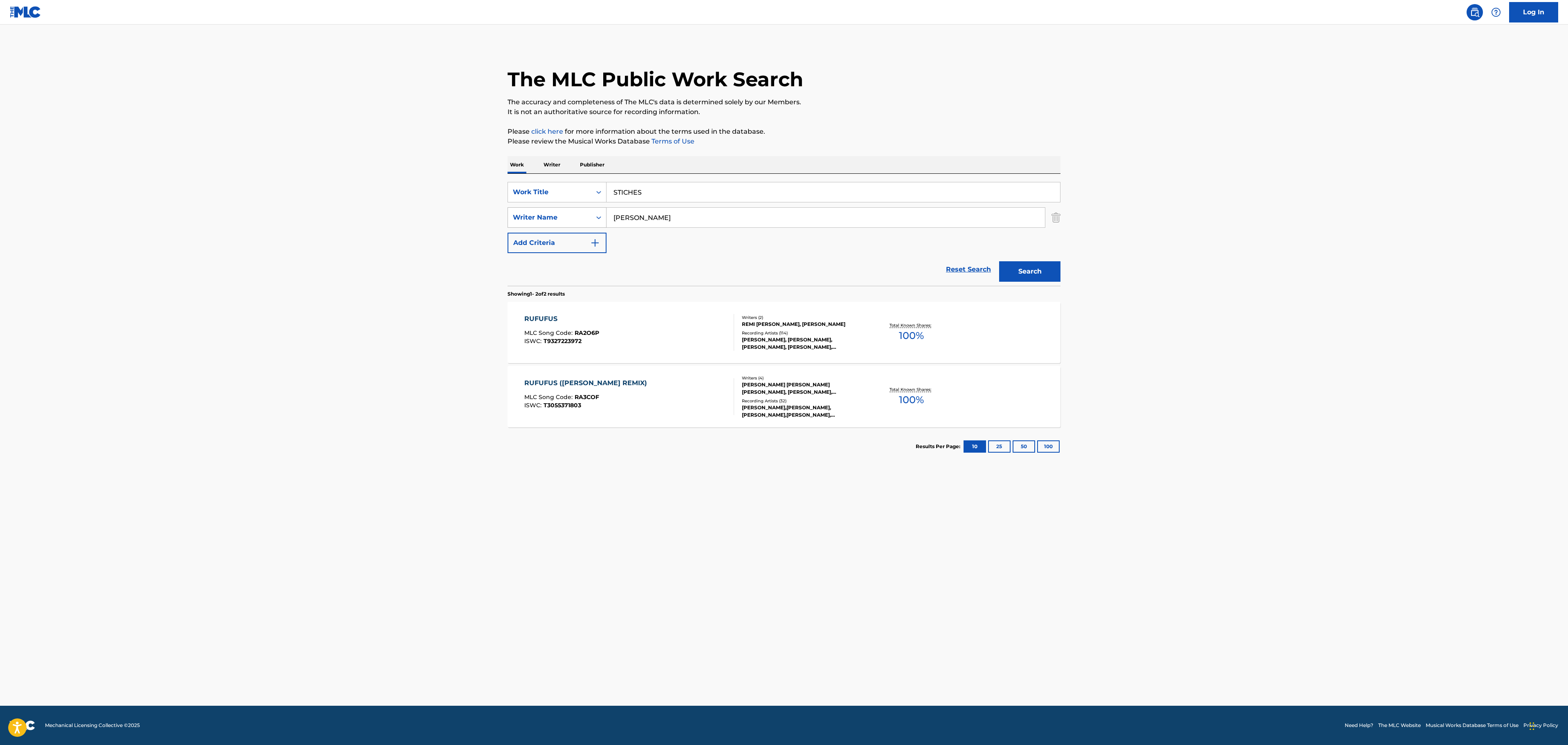
click at [549, 226] on div "SearchWithCriteriab7d9b9cd-600c-4781-99df-2aff7f558134 Writer Name [PERSON_NAME]" at bounding box center [784, 218] width 553 height 21
paste input "[PERSON_NAME]"
type input "[PERSON_NAME]"
click at [1146, 265] on main "The MLC Public Work Search The accuracy and completeness of The MLC's data is d…" at bounding box center [784, 365] width 1568 height 681
click at [1044, 274] on button "Search" at bounding box center [1029, 271] width 61 height 21
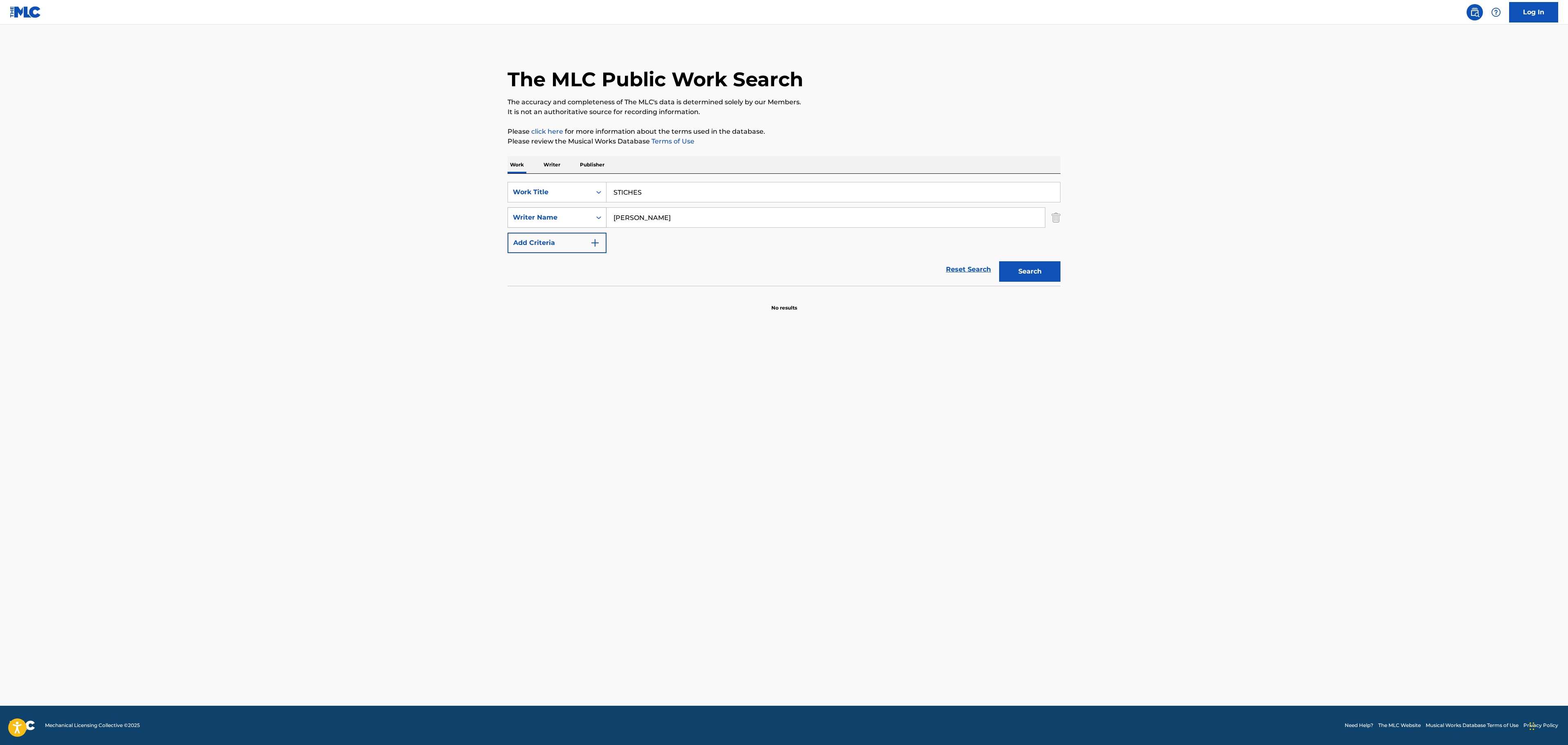
drag, startPoint x: 664, startPoint y: 217, endPoint x: 514, endPoint y: 208, distance: 150.3
click at [522, 210] on div "SearchWithCriteriab7d9b9cd-600c-4781-99df-2aff7f558134 Writer Name [PERSON_NAME]" at bounding box center [784, 218] width 553 height 21
paste input "[PERSON_NAME]"
type input "[PERSON_NAME]"
click at [1123, 246] on main "The MLC Public Work Search The accuracy and completeness of The MLC's data is d…" at bounding box center [784, 365] width 1568 height 681
